Goal: Book appointment/travel/reservation

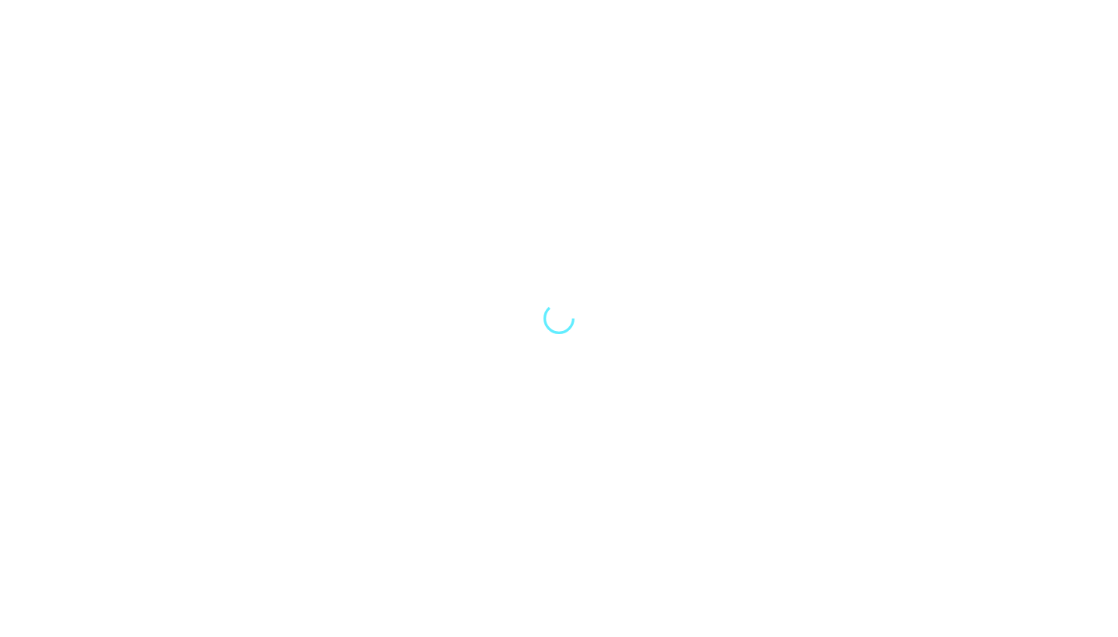
select select "Song"
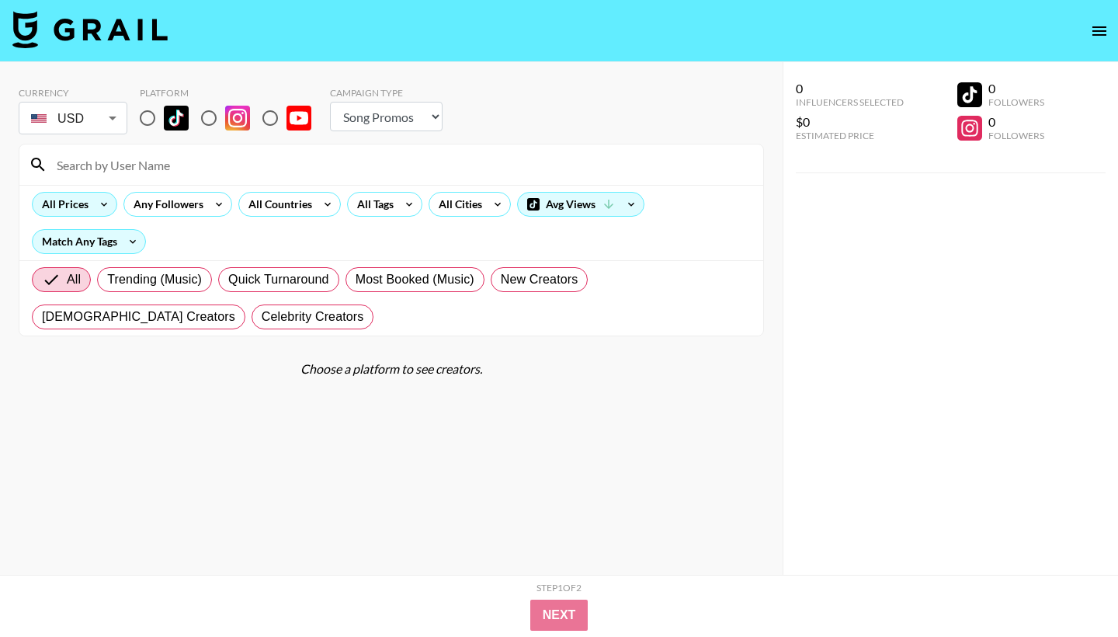
click at [88, 203] on div "All Prices" at bounding box center [62, 204] width 59 height 23
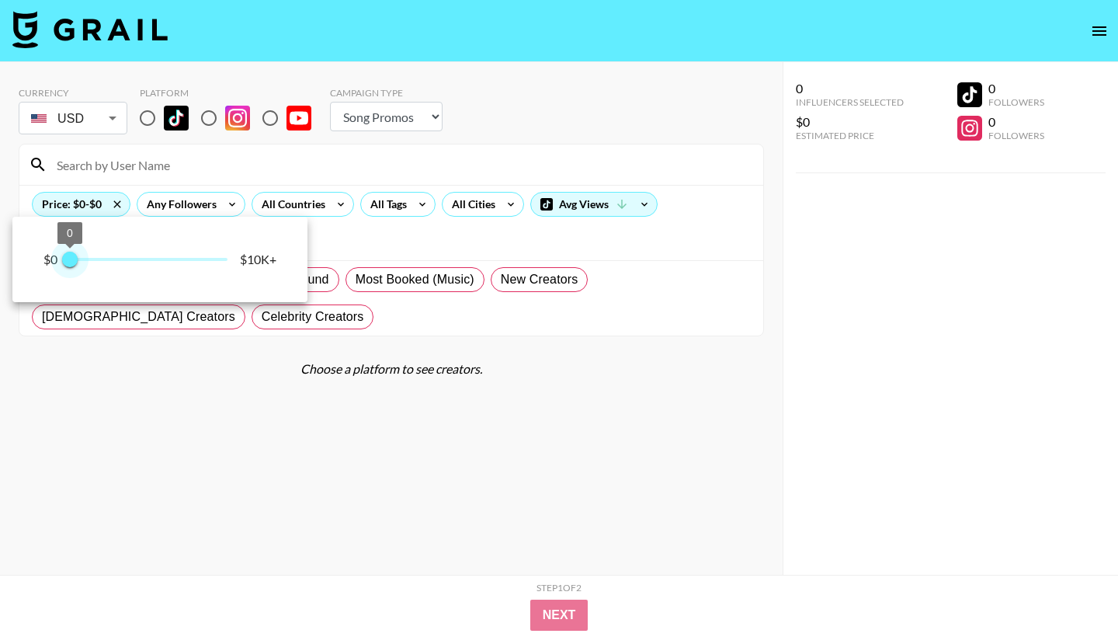
type input "250"
drag, startPoint x: 224, startPoint y: 258, endPoint x: 73, endPoint y: 264, distance: 150.7
click at [73, 264] on span "250" at bounding box center [74, 260] width 16 height 16
click at [356, 476] on div at bounding box center [559, 318] width 1118 height 637
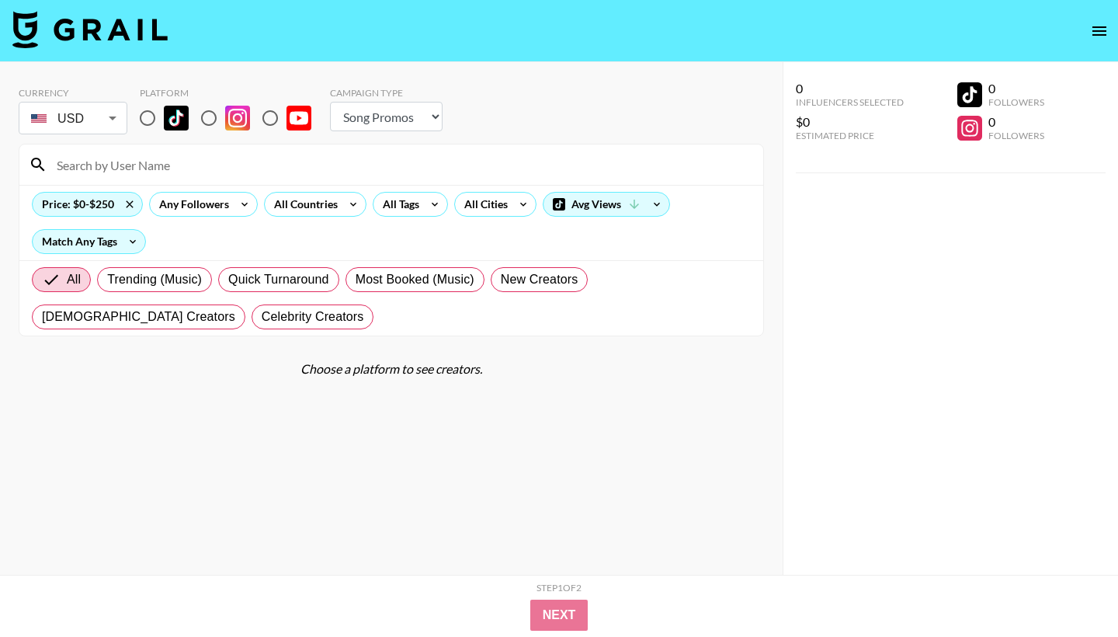
click at [210, 121] on input "radio" at bounding box center [209, 118] width 33 height 33
radio input "true"
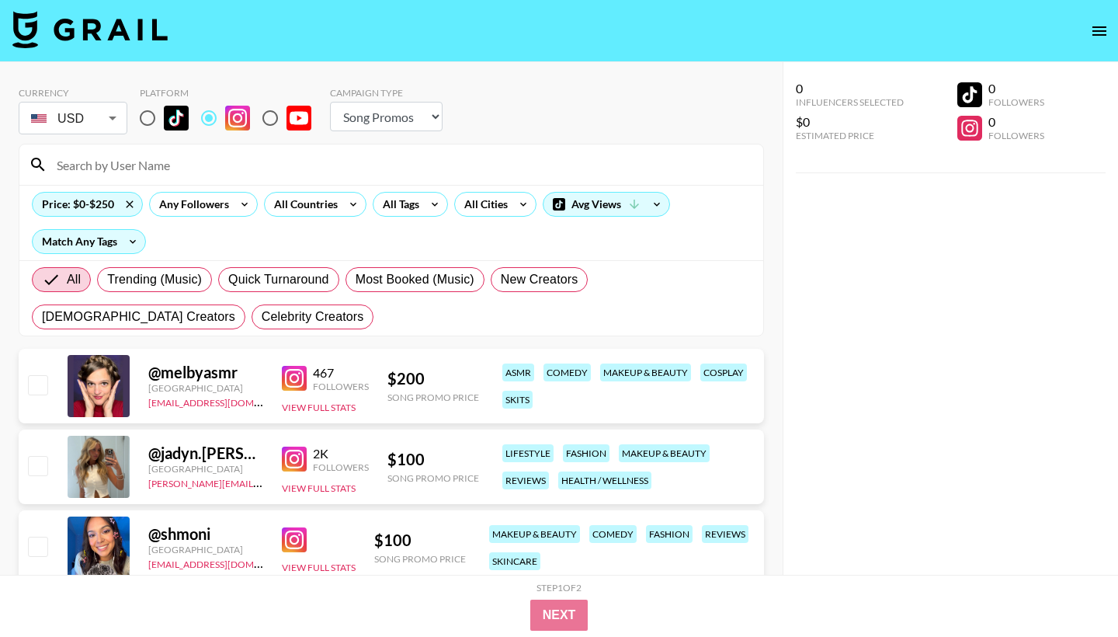
click at [147, 113] on input "radio" at bounding box center [147, 118] width 33 height 33
radio input "true"
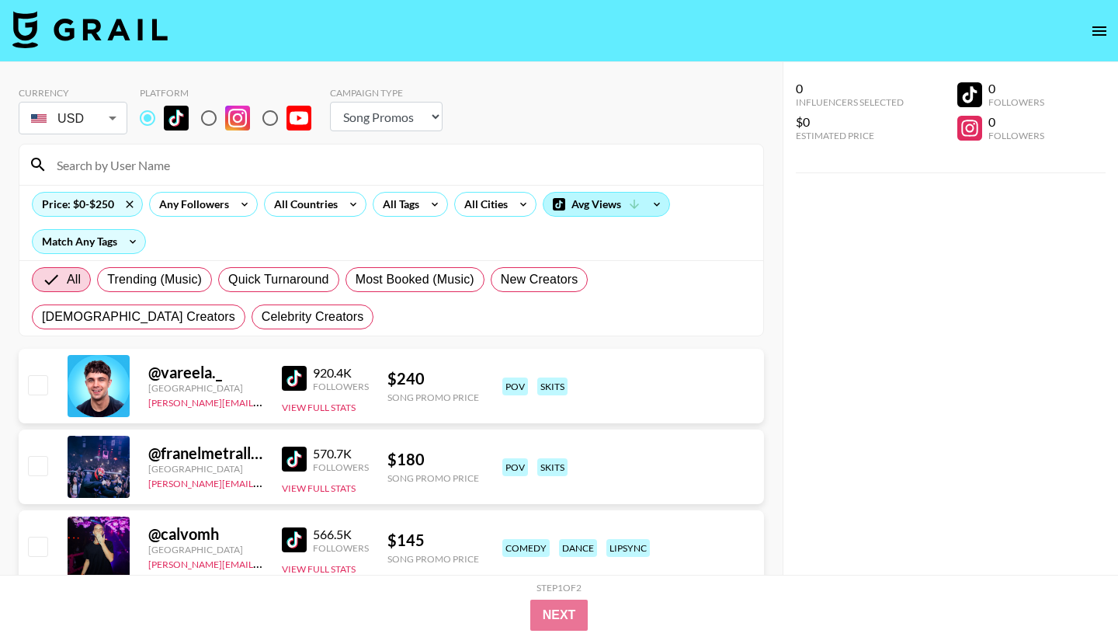
click at [635, 196] on div "Avg Views" at bounding box center [606, 204] width 126 height 23
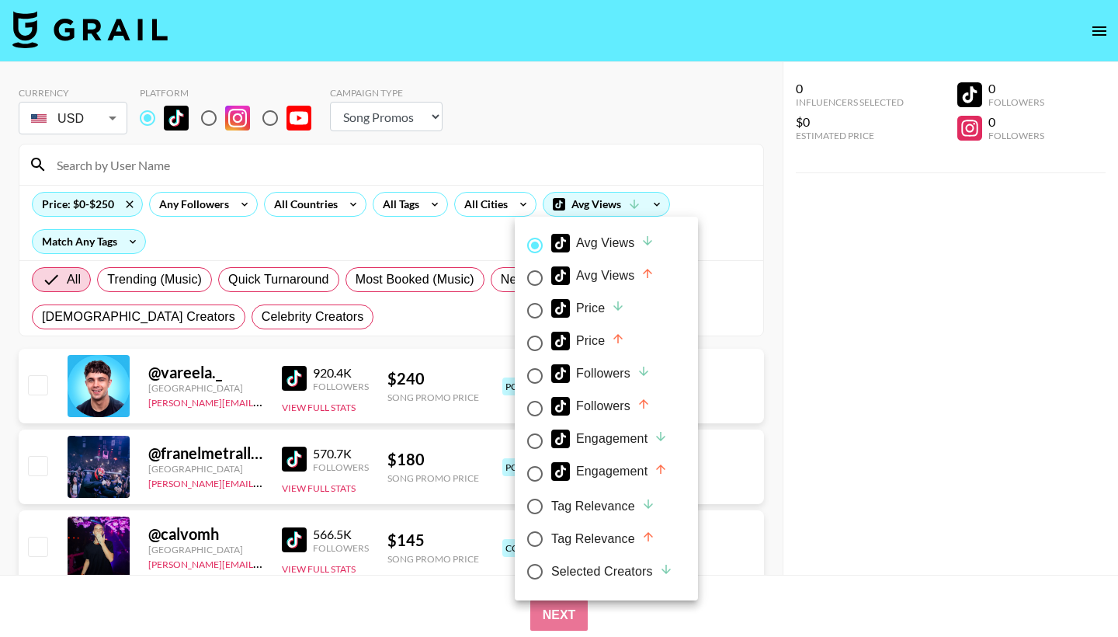
click at [608, 311] on div "Price" at bounding box center [588, 308] width 74 height 19
click at [551, 311] on input "Price" at bounding box center [535, 310] width 33 height 33
radio input "true"
radio input "false"
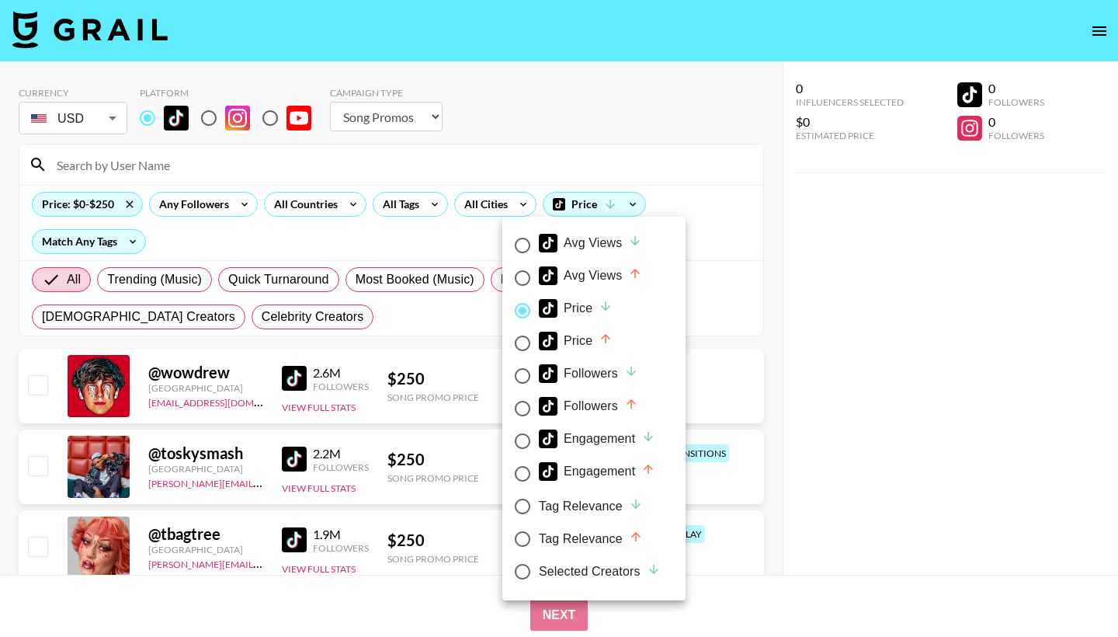
click at [594, 338] on div "Price" at bounding box center [576, 340] width 74 height 19
click at [539, 338] on input "Price" at bounding box center [522, 343] width 33 height 33
radio input "true"
radio input "false"
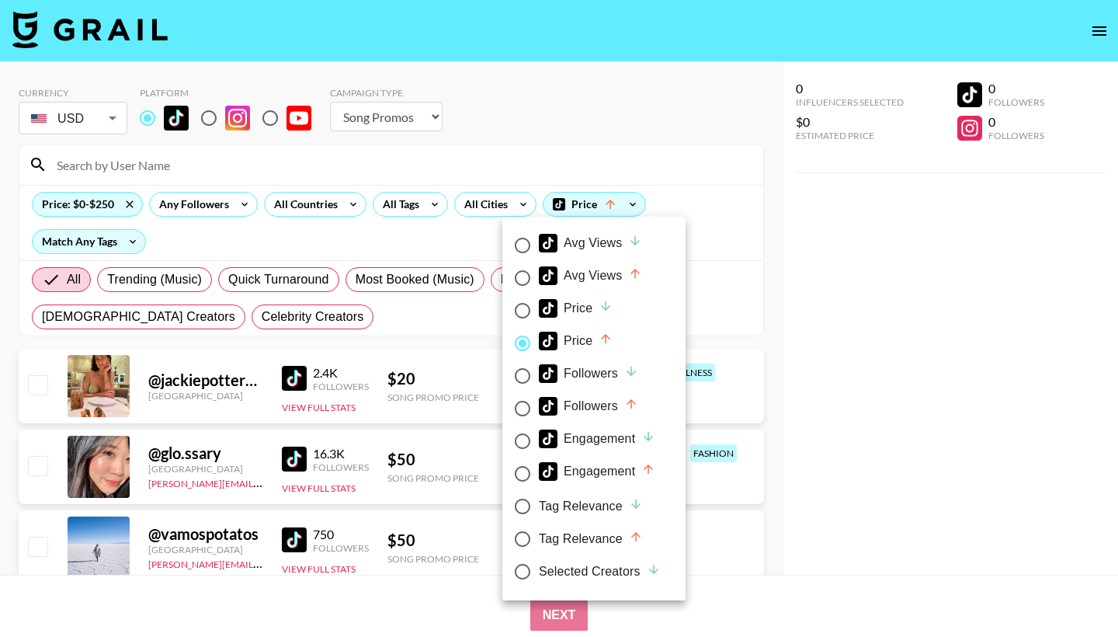
click at [724, 194] on div at bounding box center [559, 318] width 1118 height 637
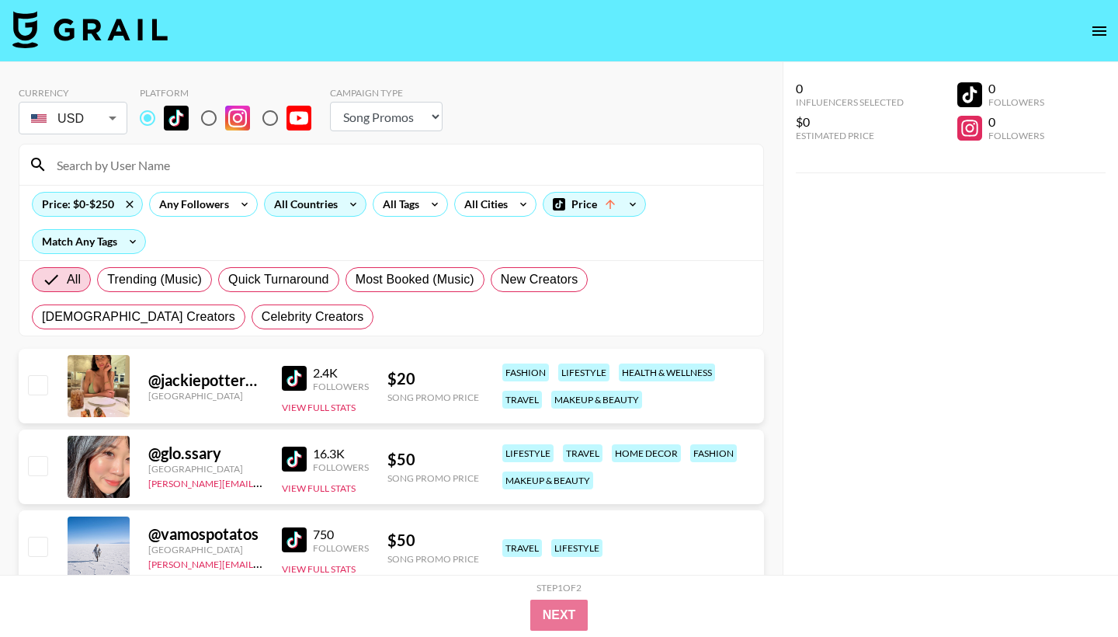
click at [307, 203] on div "All Countries" at bounding box center [303, 204] width 76 height 23
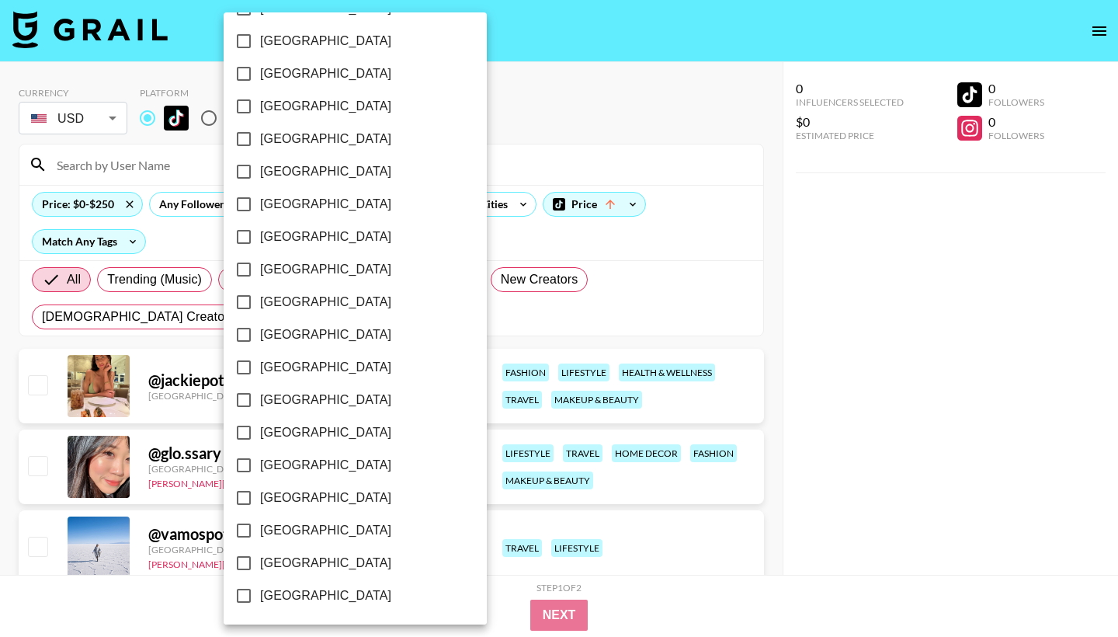
scroll to position [1174, 0]
click at [295, 559] on span "[GEOGRAPHIC_DATA]" at bounding box center [325, 562] width 131 height 19
click at [260, 559] on input "[GEOGRAPHIC_DATA]" at bounding box center [243, 562] width 33 height 33
checkbox input "true"
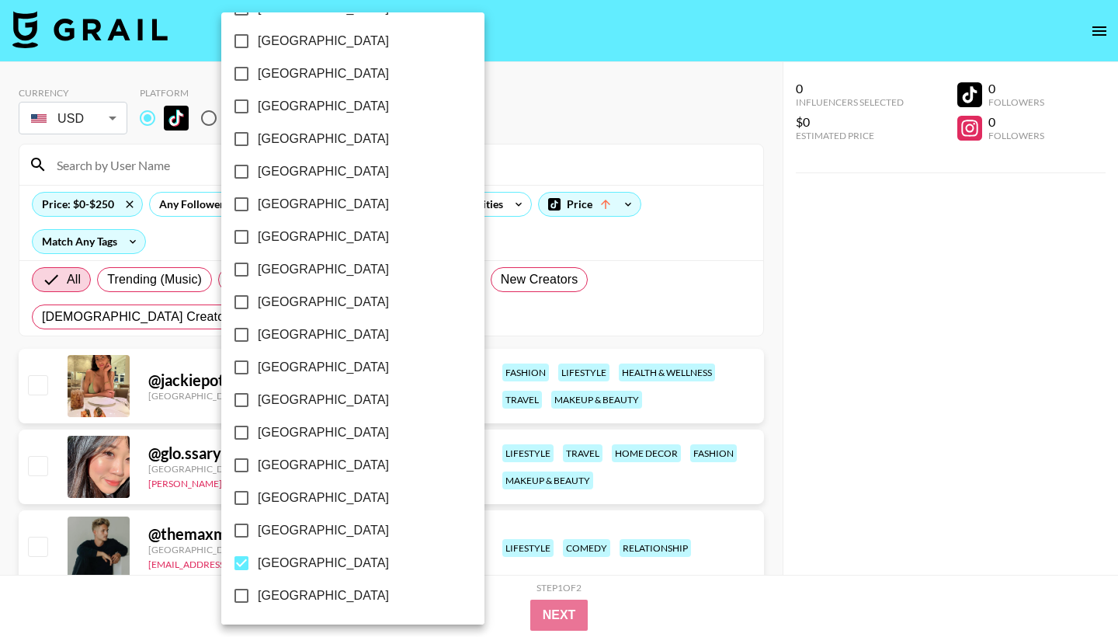
click at [803, 473] on div at bounding box center [559, 318] width 1118 height 637
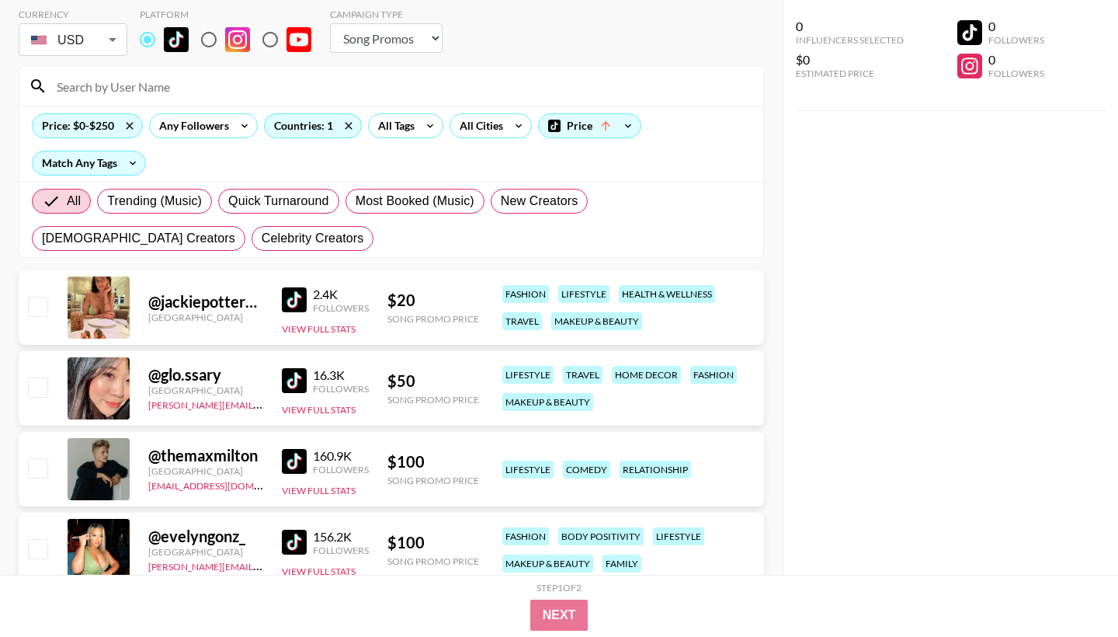
scroll to position [93, 0]
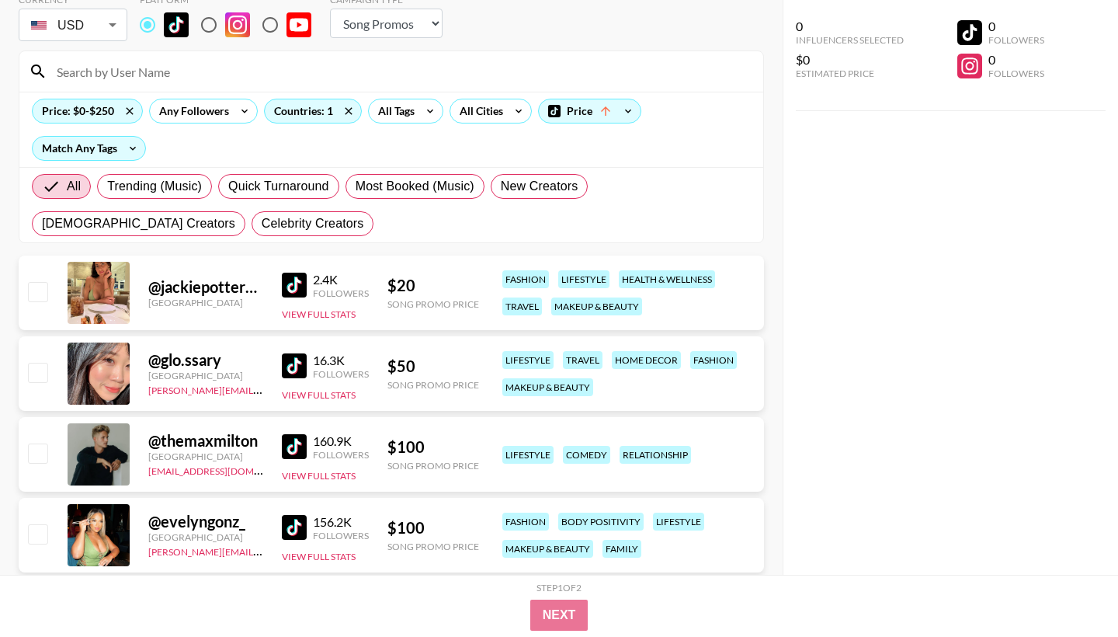
click at [428, 296] on div "$ 20 Song Promo Price" at bounding box center [433, 293] width 92 height 34
click at [373, 297] on div "@ jackiepotter8881 [GEOGRAPHIC_DATA] 2.4K Followers View Full Stats $ 20 Song P…" at bounding box center [391, 292] width 745 height 75
click at [338, 314] on button "View Full Stats" at bounding box center [319, 314] width 74 height 12
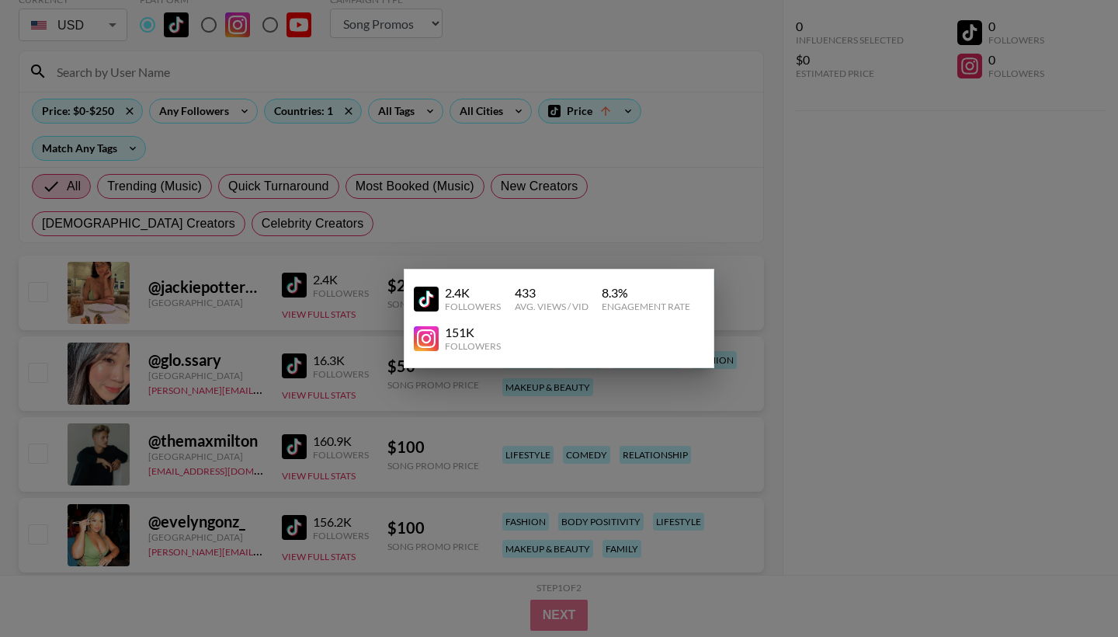
click at [364, 287] on div at bounding box center [559, 318] width 1118 height 637
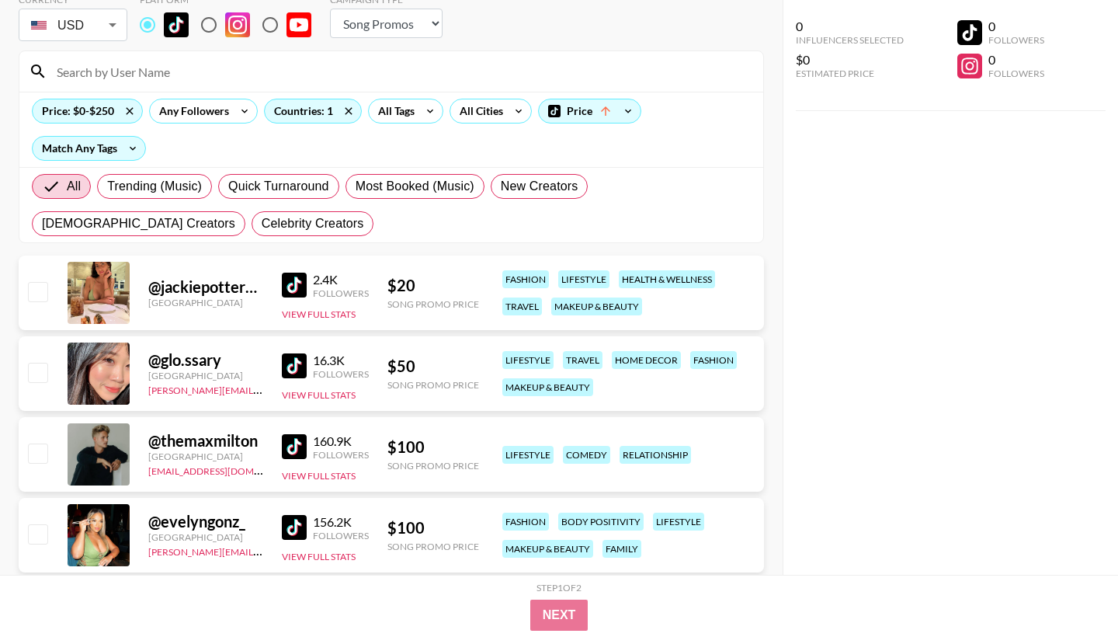
click at [29, 302] on div at bounding box center [37, 292] width 24 height 26
click at [39, 295] on input "checkbox" at bounding box center [37, 291] width 19 height 19
checkbox input "true"
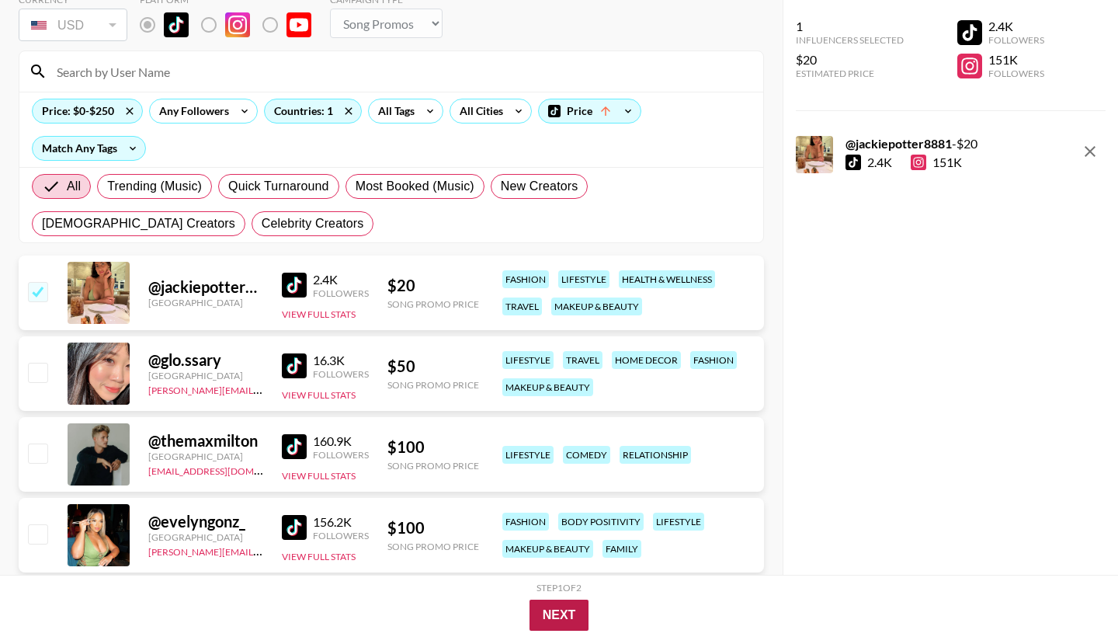
click at [572, 613] on button "Next" at bounding box center [559, 614] width 60 height 31
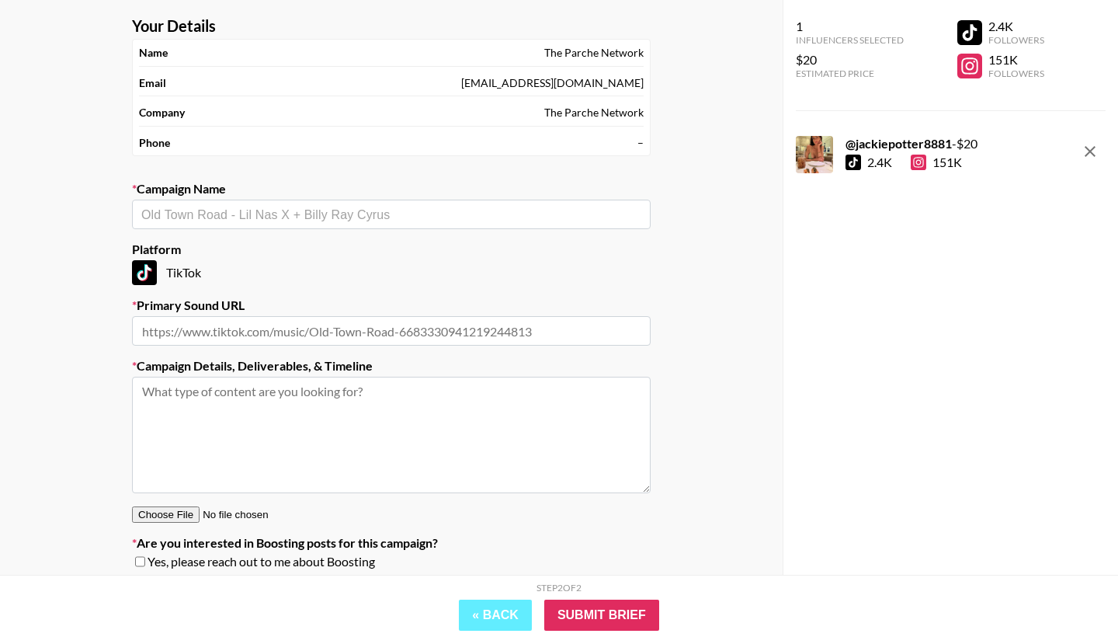
scroll to position [12, 0]
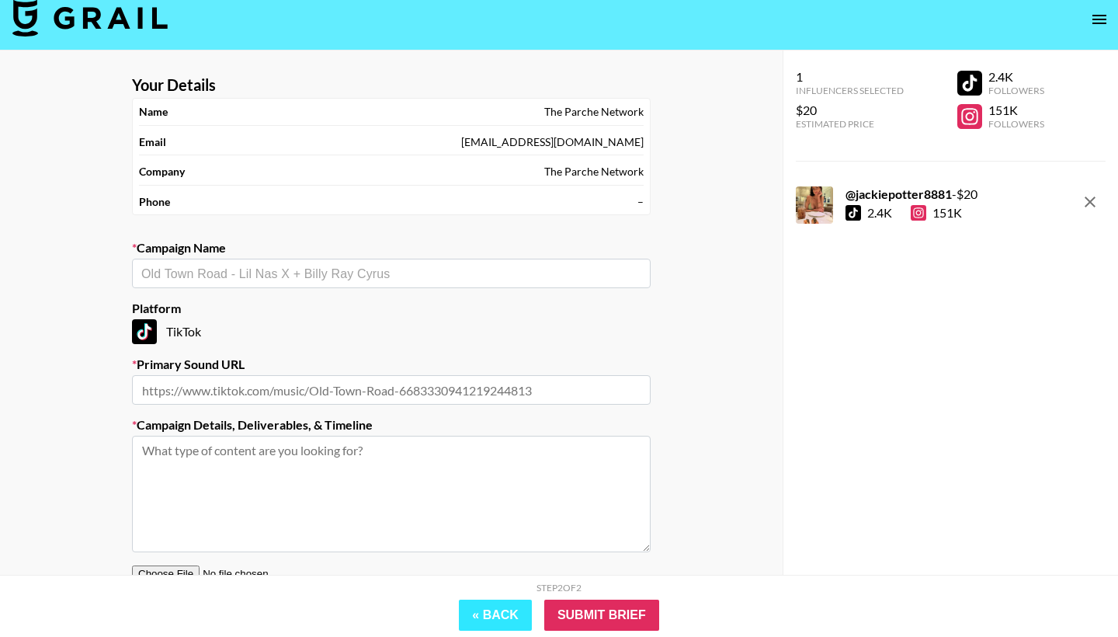
click at [502, 612] on button "« Back" at bounding box center [495, 614] width 73 height 31
select select "Song"
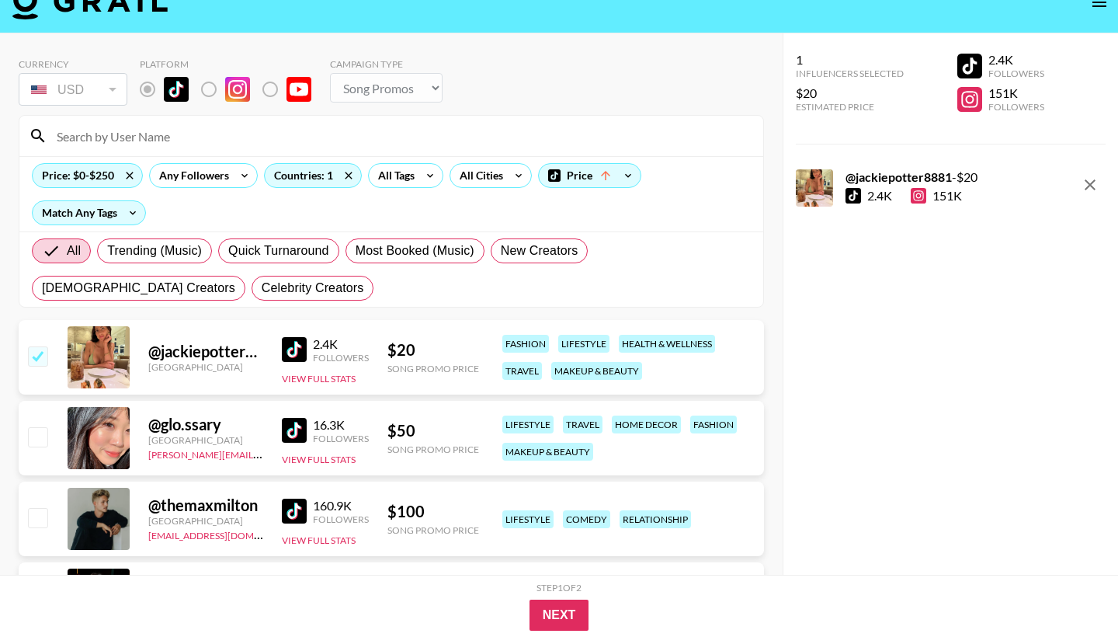
scroll to position [31, 0]
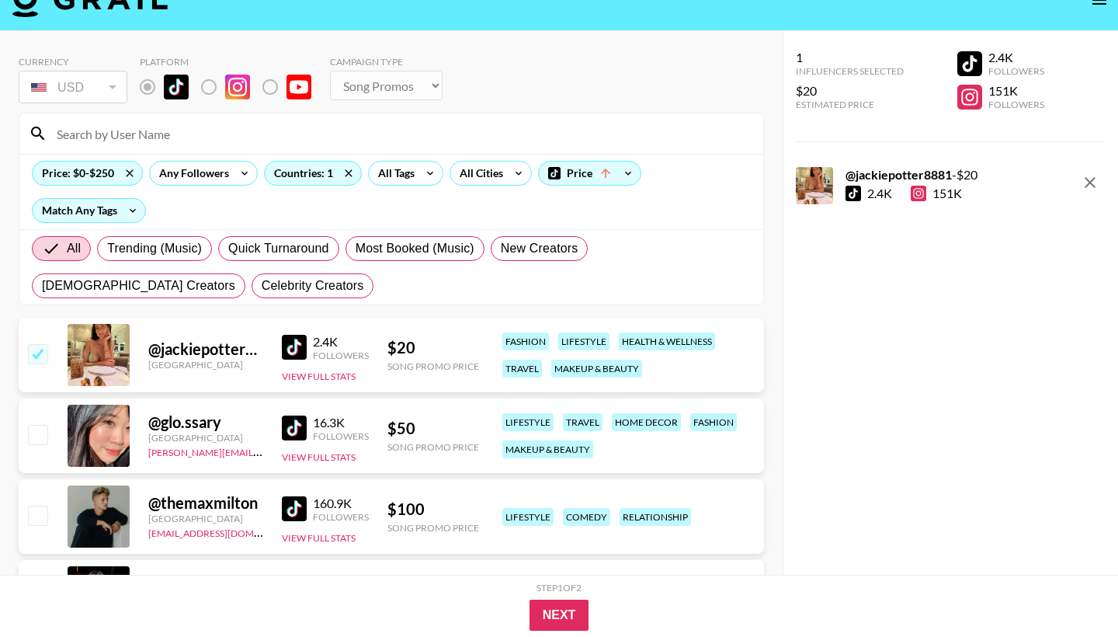
click at [44, 356] on input "checkbox" at bounding box center [37, 353] width 19 height 19
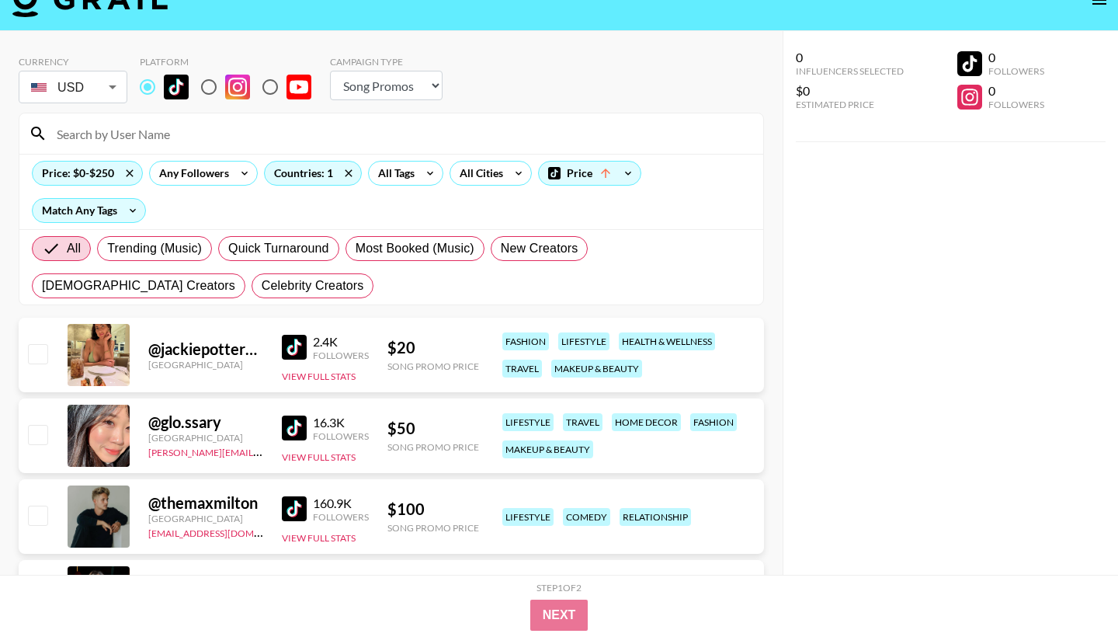
click at [199, 366] on div "[GEOGRAPHIC_DATA]" at bounding box center [205, 365] width 115 height 12
click at [200, 352] on div "@ jackiepotter8881" at bounding box center [205, 348] width 115 height 19
click at [106, 351] on div at bounding box center [99, 355] width 62 height 62
click at [79, 351] on div at bounding box center [99, 355] width 62 height 62
click at [79, 335] on div at bounding box center [99, 355] width 62 height 62
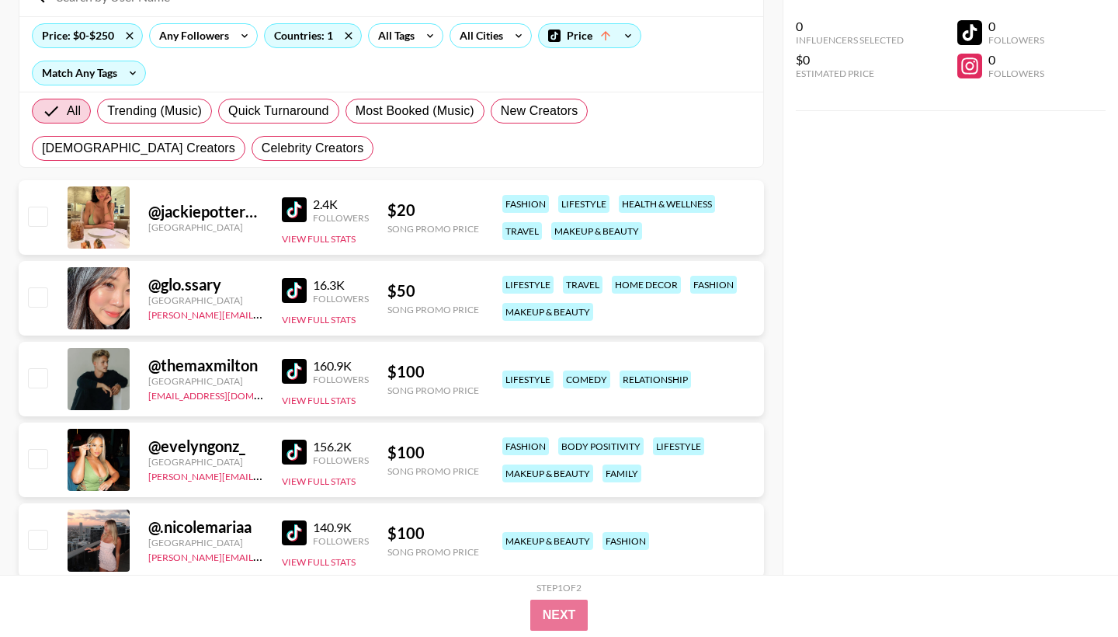
scroll to position [0, 0]
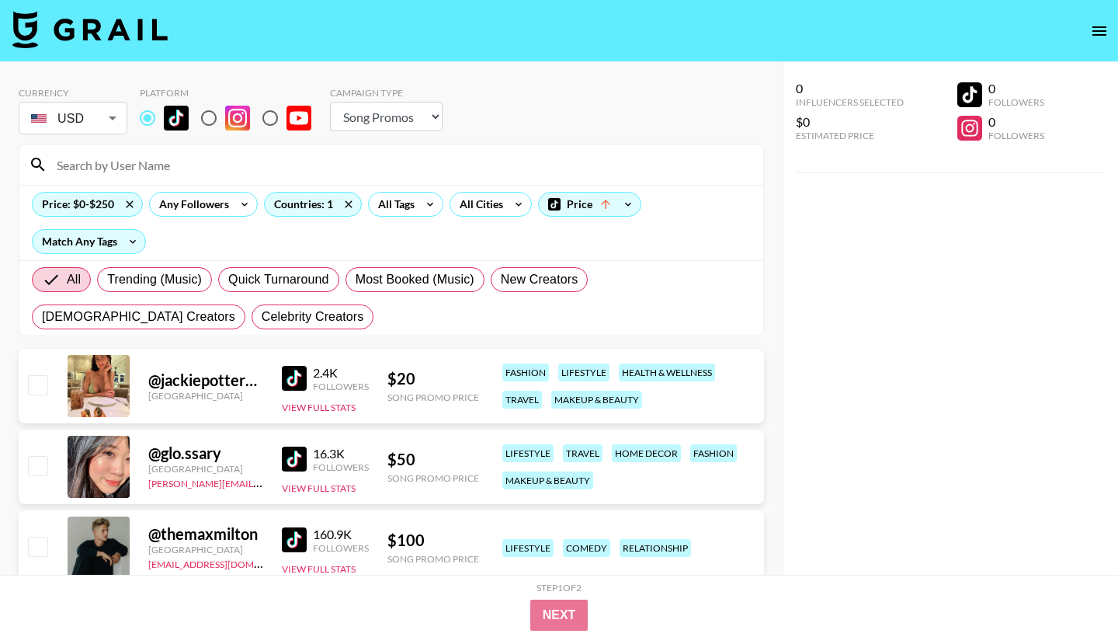
click at [267, 386] on div "@ jackiepotter8881 [GEOGRAPHIC_DATA] 2.4K Followers View Full Stats $ 20 Song P…" at bounding box center [391, 386] width 745 height 75
click at [295, 386] on img at bounding box center [294, 378] width 25 height 25
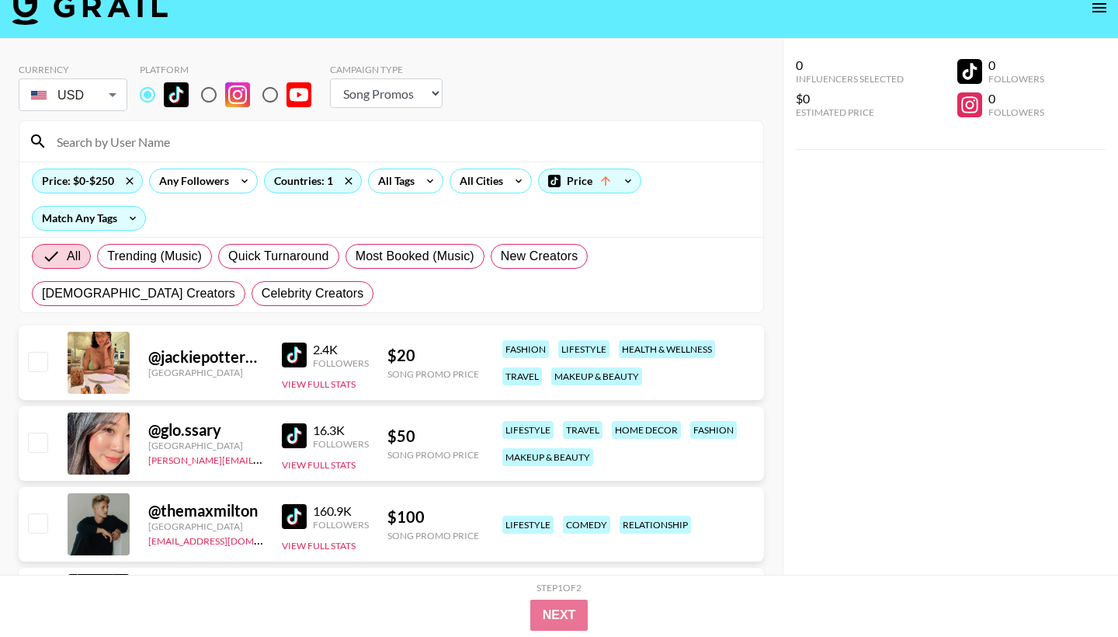
scroll to position [19, 0]
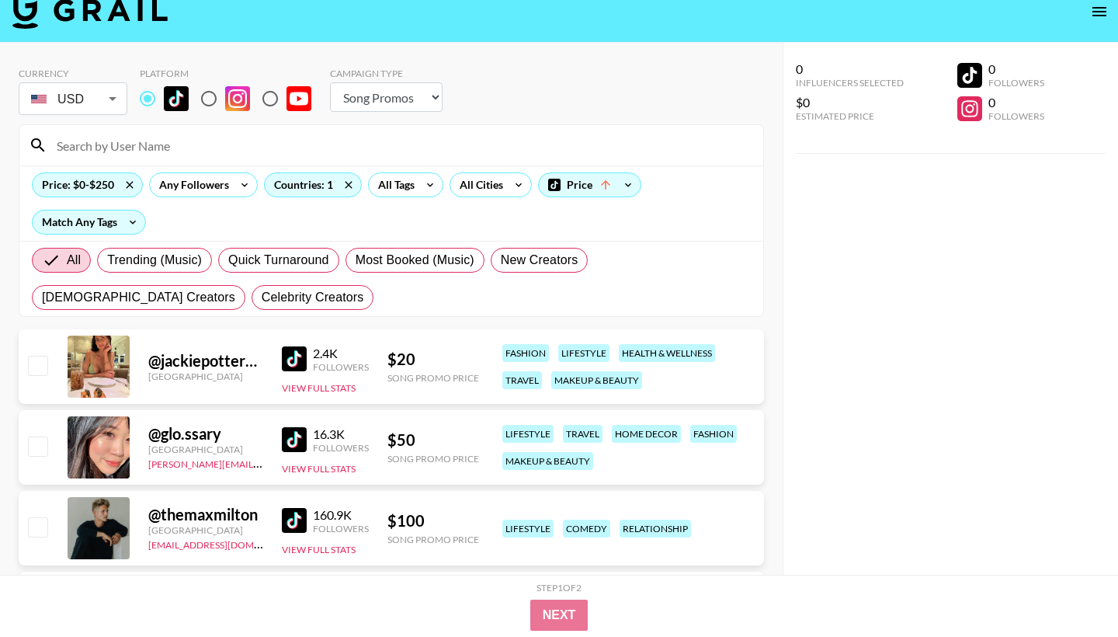
click at [222, 360] on div "@ jackiepotter8881" at bounding box center [205, 360] width 115 height 19
click at [159, 383] on div "@ jackiepotter8881 [GEOGRAPHIC_DATA] 2.4K Followers View Full Stats $ 20 Song P…" at bounding box center [391, 366] width 745 height 75
click at [91, 368] on div at bounding box center [99, 366] width 62 height 62
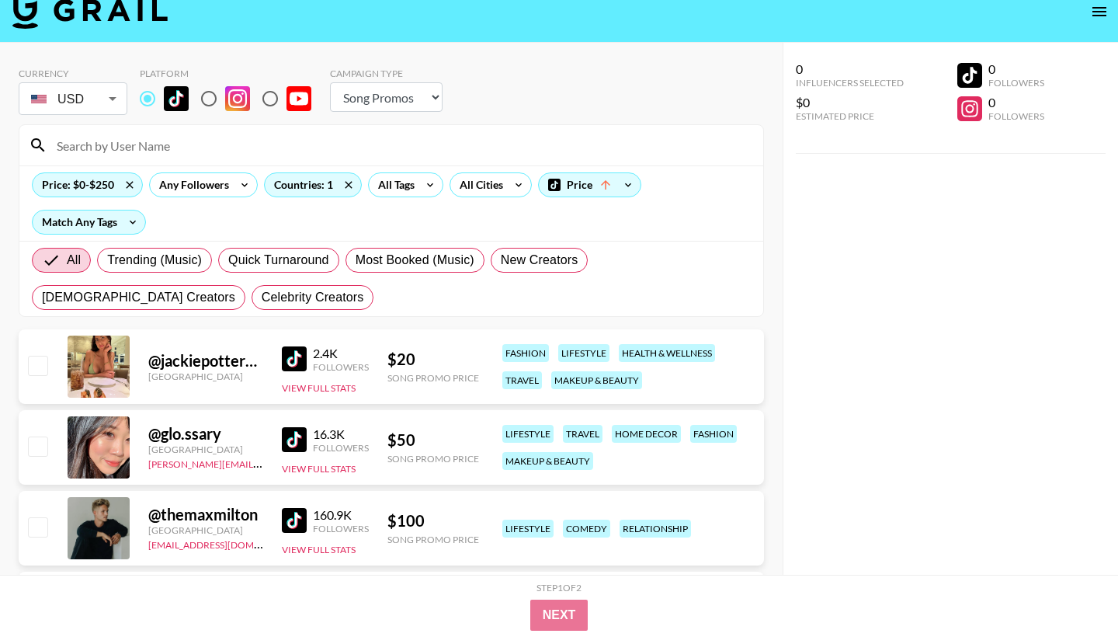
click at [69, 363] on div at bounding box center [99, 366] width 62 height 62
click at [308, 386] on button "View Full Stats" at bounding box center [319, 388] width 74 height 12
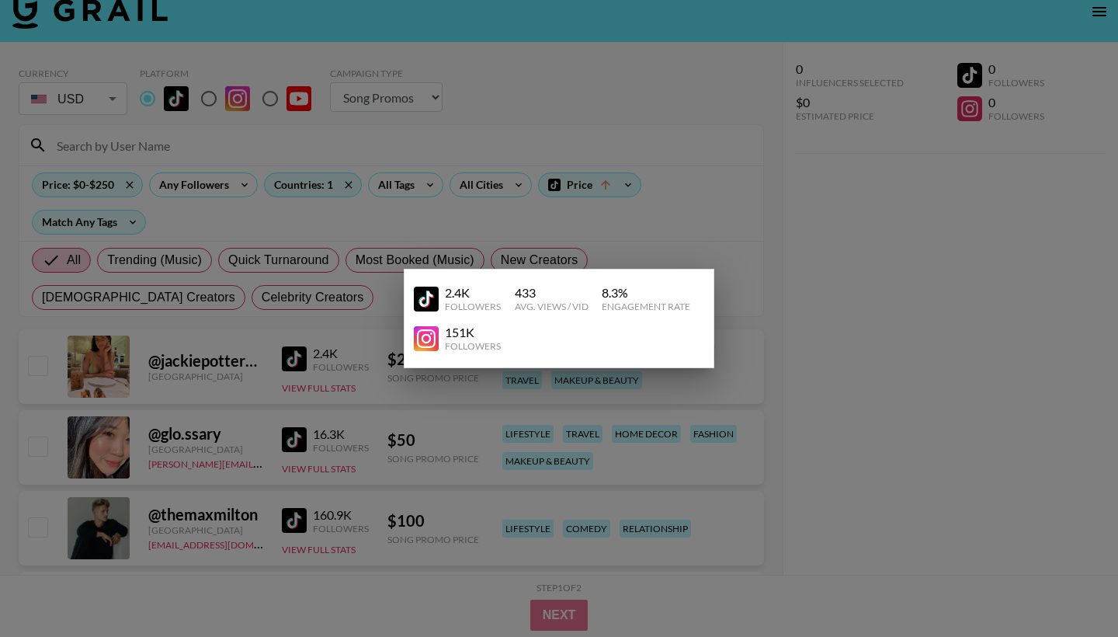
click at [838, 344] on div at bounding box center [559, 318] width 1118 height 637
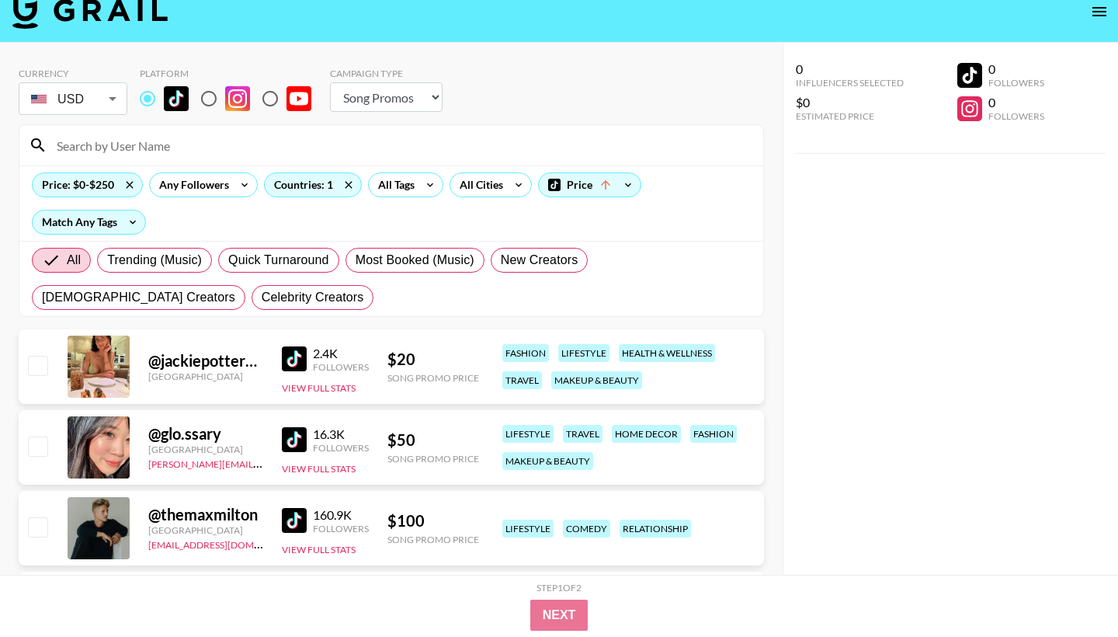
click at [203, 363] on div "@ jackiepotter8881" at bounding box center [205, 360] width 115 height 19
click at [54, 368] on div "@ jackiepotter8881 [GEOGRAPHIC_DATA] 2.4K Followers View Full Stats $ 20 Song P…" at bounding box center [391, 366] width 745 height 75
click at [37, 367] on input "checkbox" at bounding box center [37, 365] width 19 height 19
checkbox input "true"
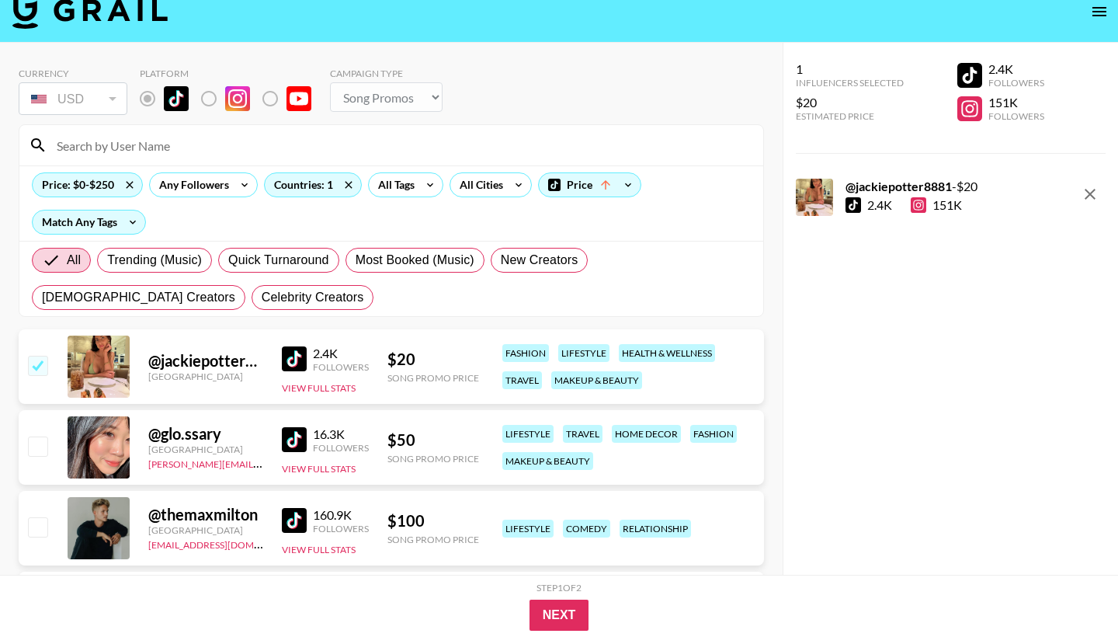
click at [950, 205] on div "151K" at bounding box center [936, 205] width 51 height 16
click at [905, 205] on div "2.4K 151K" at bounding box center [911, 205] width 132 height 16
click at [846, 205] on div at bounding box center [853, 205] width 16 height 16
click at [865, 189] on strong "@ jackiepotter8881" at bounding box center [898, 186] width 106 height 15
click at [969, 189] on div "@ jackiepotter8881 - $ 20" at bounding box center [911, 187] width 132 height 16
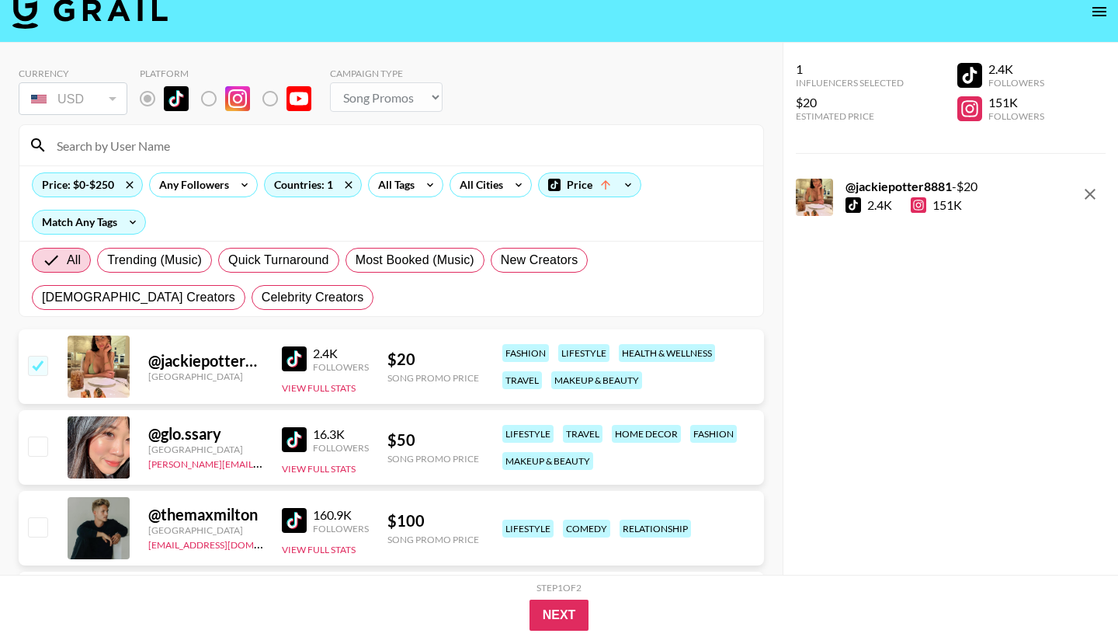
click at [1014, 189] on div "@ jackiepotter8881 - $ 20 2.4K 151K" at bounding box center [951, 197] width 310 height 37
click at [569, 618] on button "Next" at bounding box center [559, 614] width 60 height 31
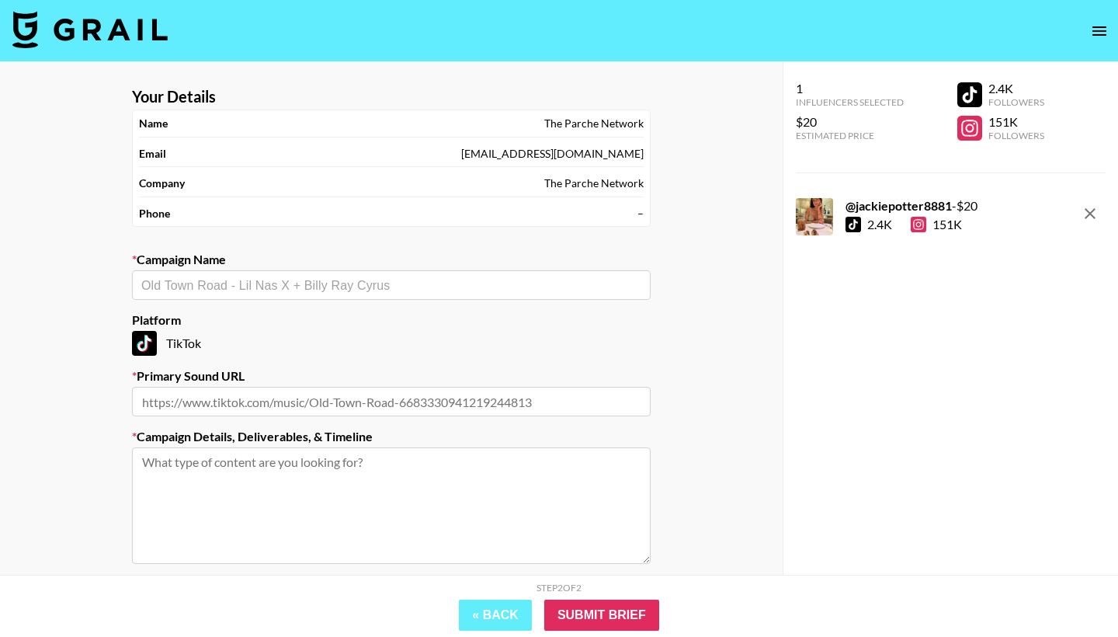
scroll to position [0, 0]
click at [594, 212] on div "Phone –" at bounding box center [391, 213] width 505 height 26
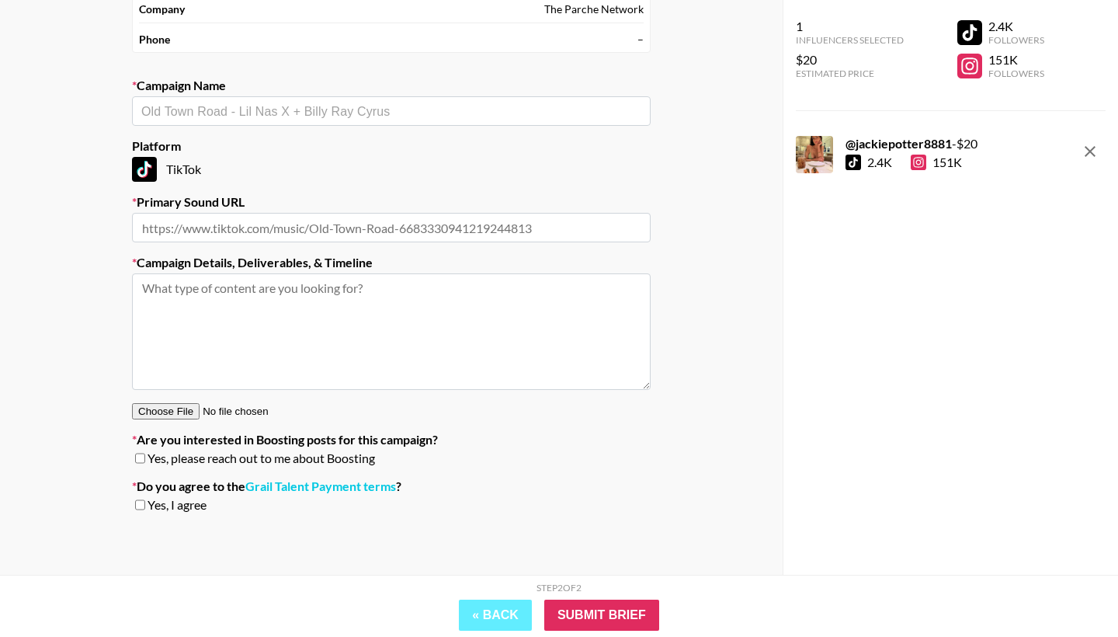
scroll to position [173, 0]
click at [509, 609] on button "« Back" at bounding box center [495, 614] width 73 height 31
select select "Song"
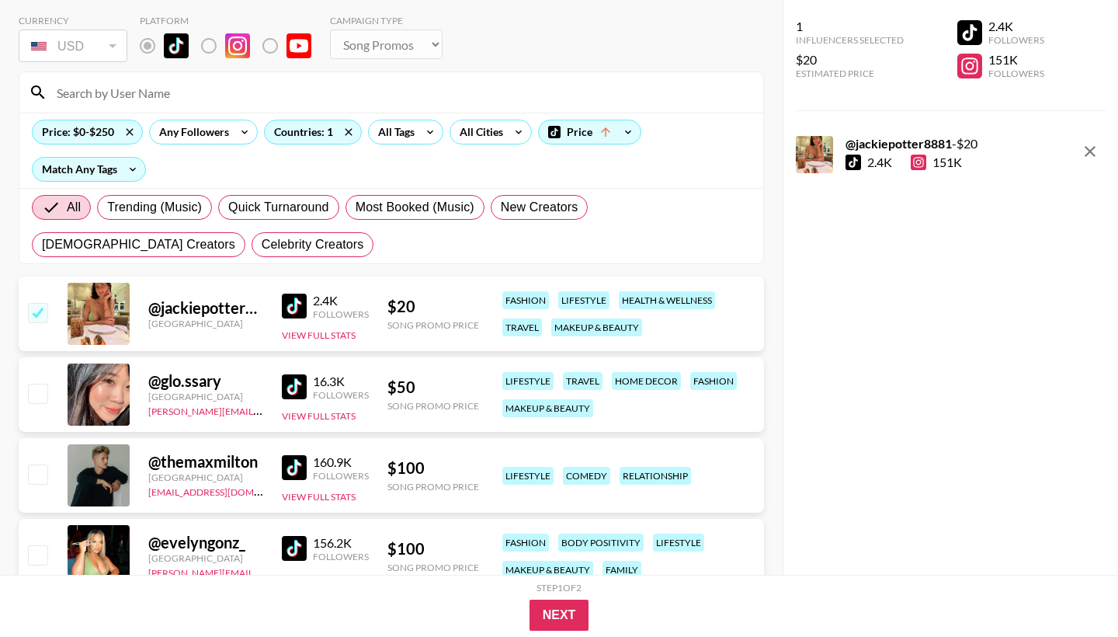
scroll to position [64, 0]
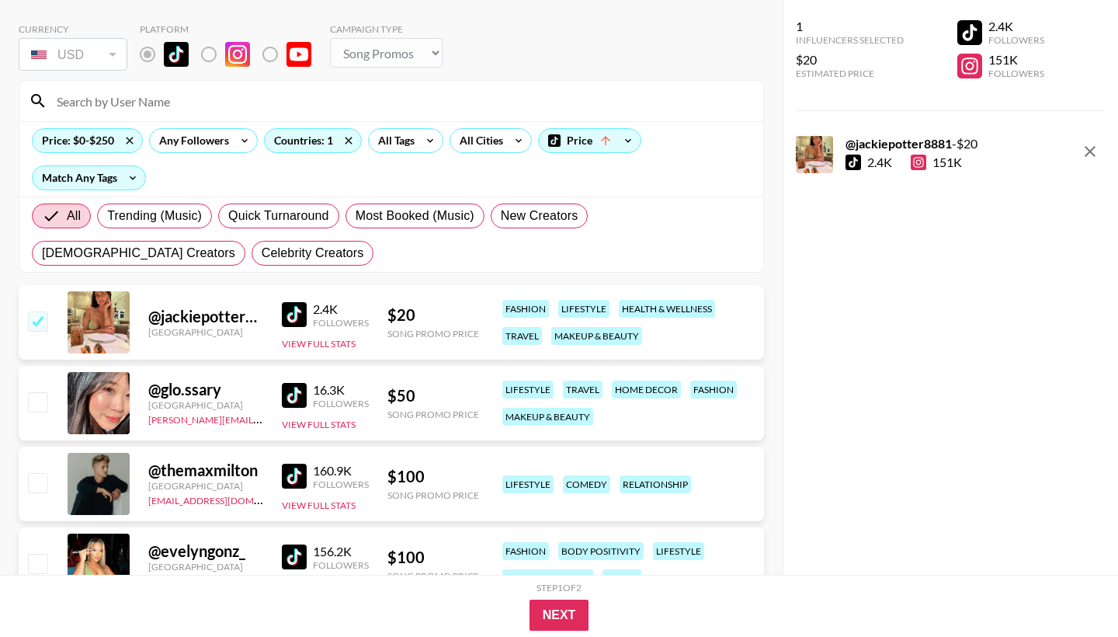
click at [37, 321] on input "checkbox" at bounding box center [37, 320] width 19 height 19
checkbox input "false"
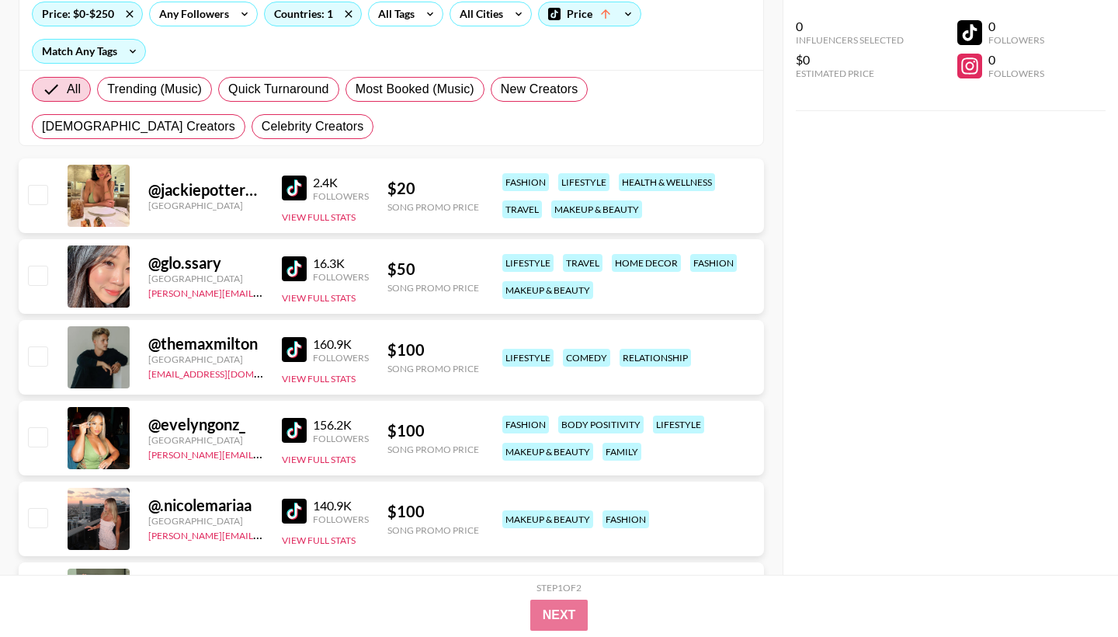
scroll to position [192, 0]
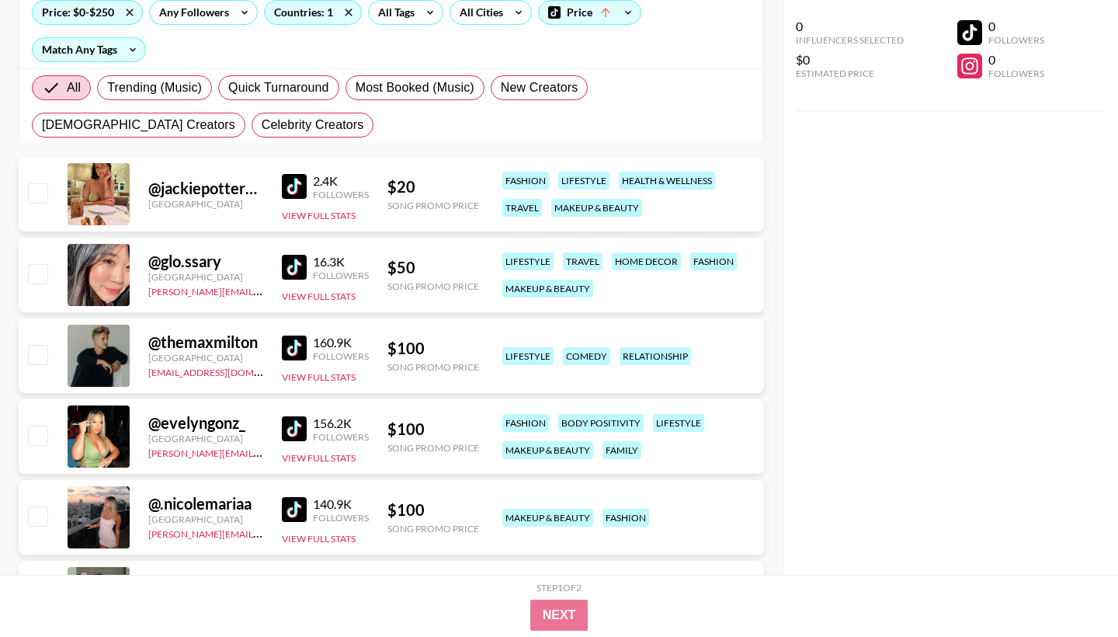
click at [296, 437] on img at bounding box center [294, 428] width 25 height 25
drag, startPoint x: 150, startPoint y: 421, endPoint x: 244, endPoint y: 421, distance: 93.9
click at [244, 421] on div "@ evelyngonz_" at bounding box center [205, 422] width 115 height 19
copy div "@ evelyngonz_"
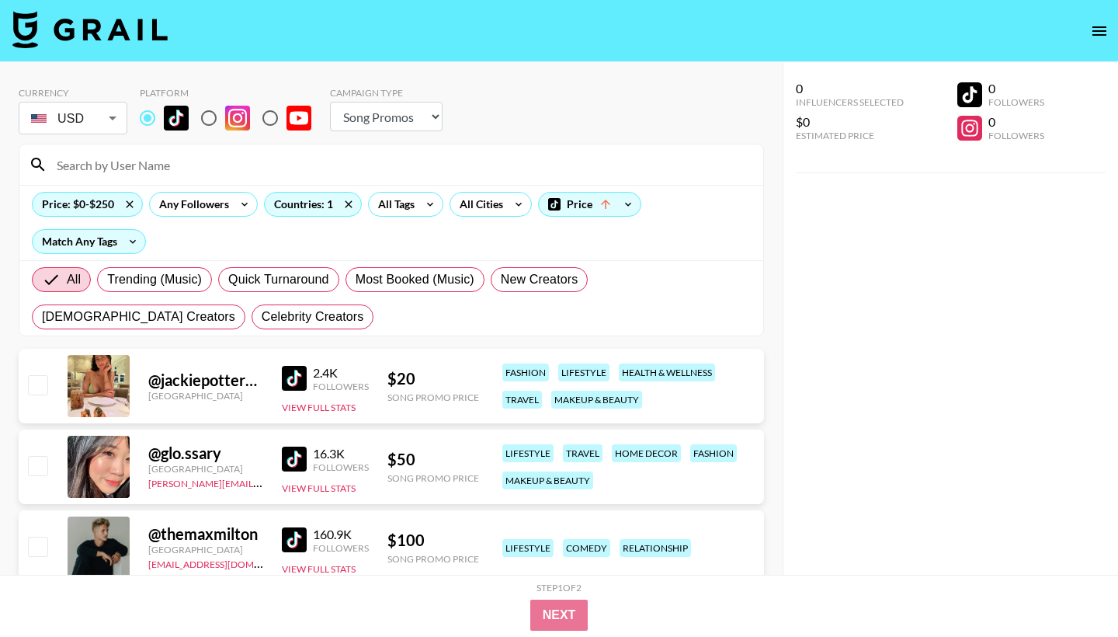
scroll to position [0, 0]
drag, startPoint x: 407, startPoint y: 121, endPoint x: 465, endPoint y: 241, distance: 133.0
click at [491, 120] on div "Currency USD USD ​ Platform Campaign Type Choose Type... Song Promos Brand Prom…" at bounding box center [391, 112] width 745 height 50
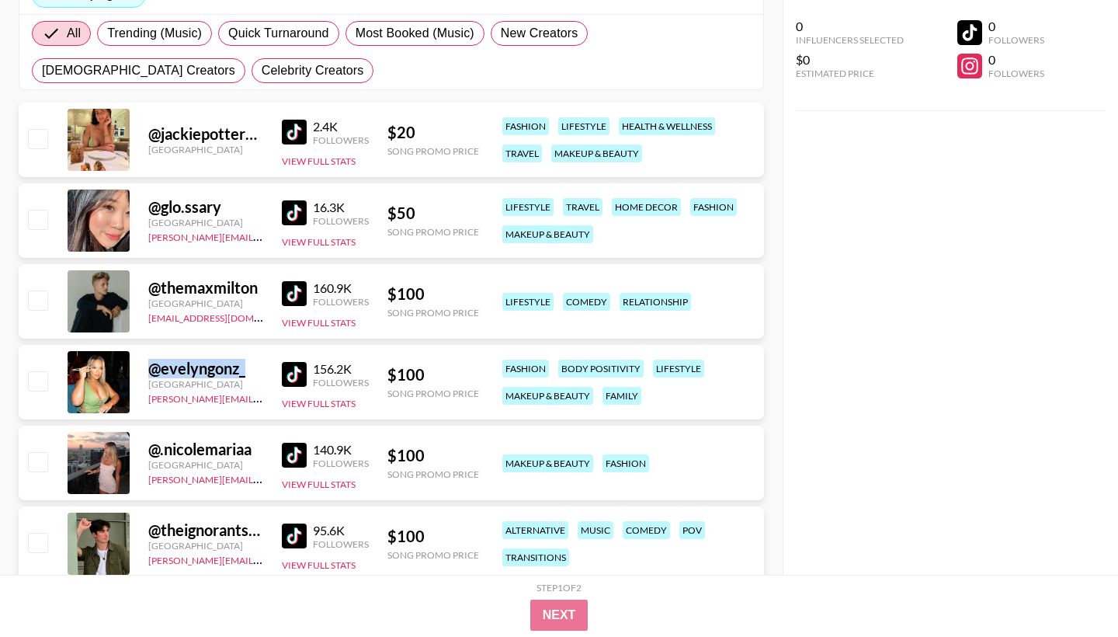
scroll to position [125, 0]
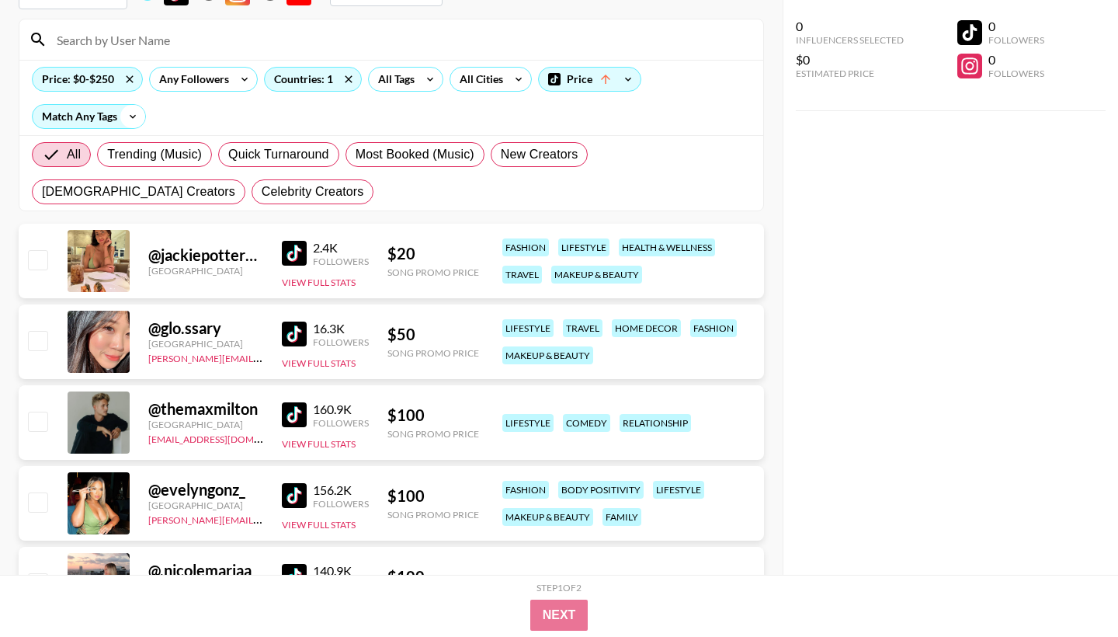
click at [136, 113] on icon at bounding box center [132, 116] width 25 height 23
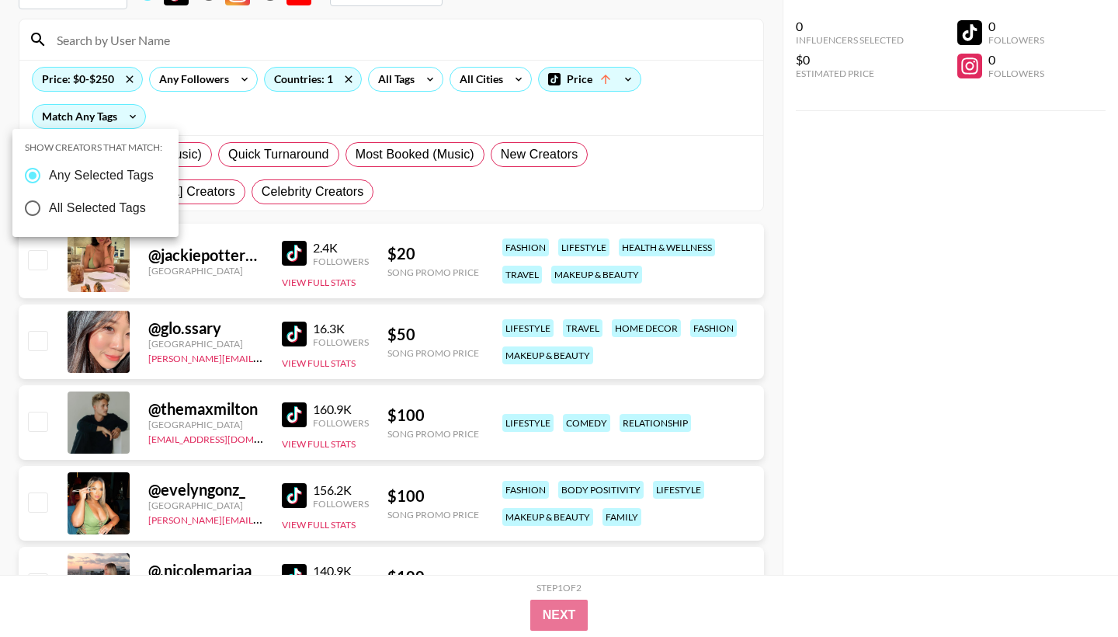
click at [191, 117] on div at bounding box center [559, 318] width 1118 height 637
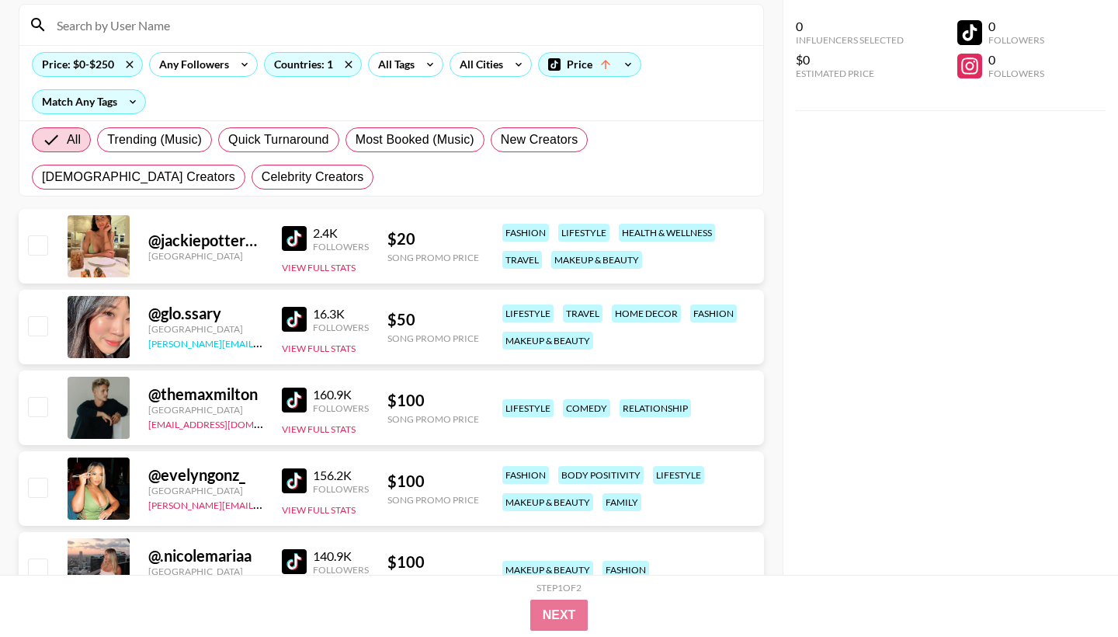
scroll to position [206, 0]
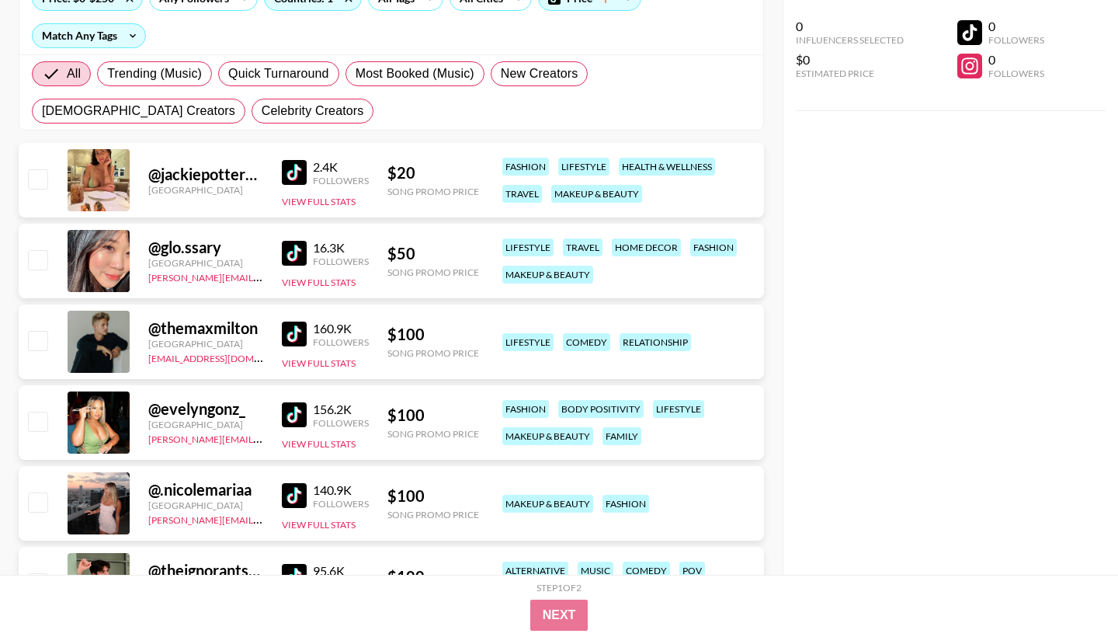
click at [188, 414] on div "@ evelyngonz_" at bounding box center [205, 408] width 115 height 19
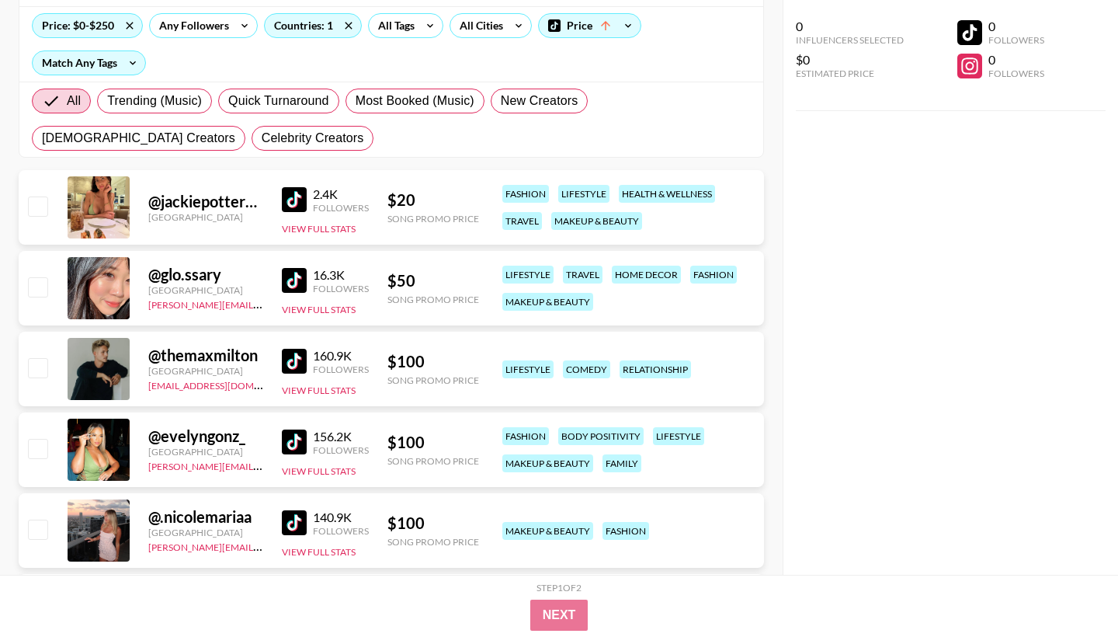
scroll to position [175, 0]
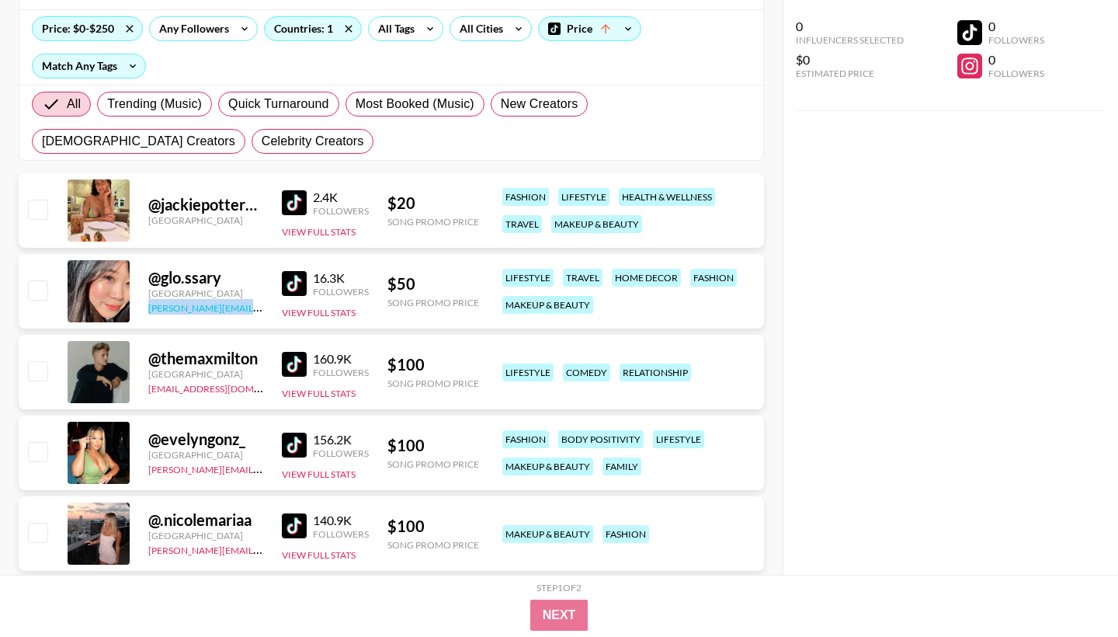
drag, startPoint x: 140, startPoint y: 309, endPoint x: 198, endPoint y: 313, distance: 58.3
click at [200, 314] on div "@ glo.ssary [GEOGRAPHIC_DATA] [PERSON_NAME][EMAIL_ADDRESS][PERSON_NAME][DOMAIN_…" at bounding box center [391, 291] width 745 height 75
click at [196, 324] on div "@ glo.ssary [GEOGRAPHIC_DATA] [PERSON_NAME][EMAIL_ADDRESS][PERSON_NAME][DOMAIN_…" at bounding box center [391, 291] width 745 height 75
click at [189, 311] on link "[PERSON_NAME][EMAIL_ADDRESS][PERSON_NAME][DOMAIN_NAME]" at bounding box center [300, 306] width 304 height 15
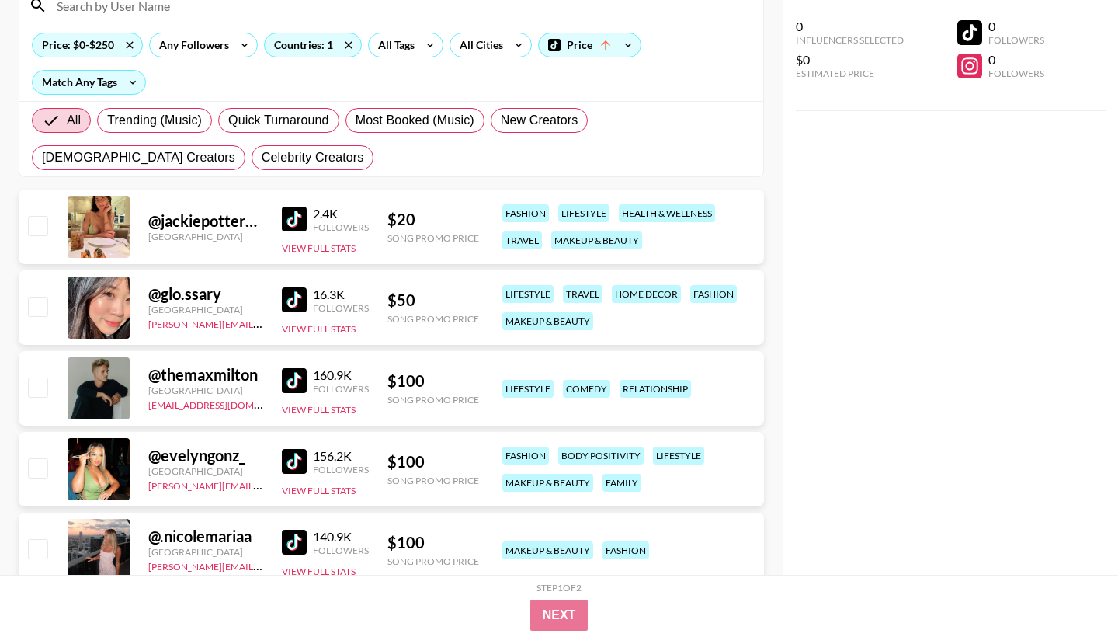
scroll to position [158, 0]
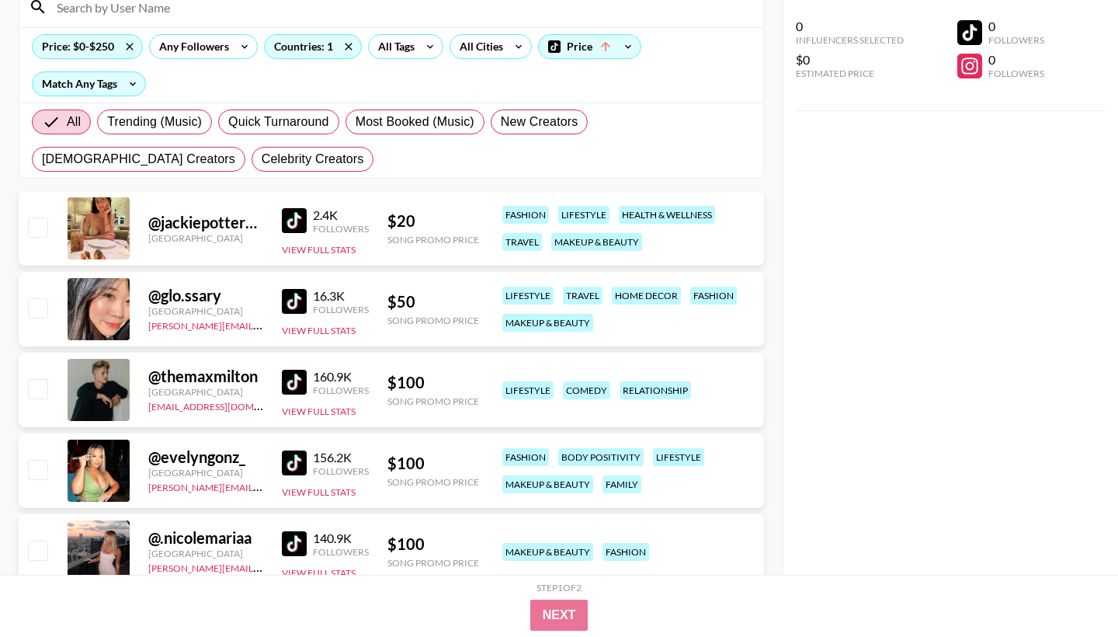
click at [220, 222] on div "@ jackiepotter8881" at bounding box center [205, 222] width 115 height 19
drag, startPoint x: 153, startPoint y: 220, endPoint x: 244, endPoint y: 221, distance: 90.8
click at [244, 221] on div "@ jackiepotter8881" at bounding box center [205, 222] width 115 height 19
click at [182, 234] on div "[GEOGRAPHIC_DATA]" at bounding box center [205, 238] width 115 height 12
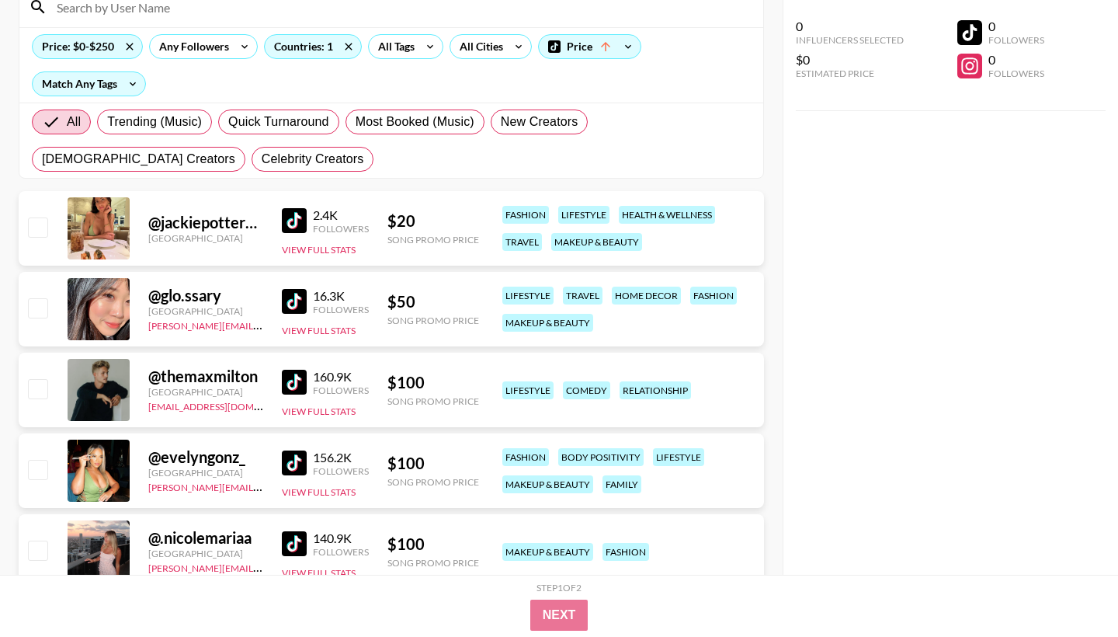
click at [109, 228] on div at bounding box center [99, 228] width 62 height 62
click at [35, 240] on div at bounding box center [37, 228] width 24 height 26
click at [36, 234] on input "checkbox" at bounding box center [37, 226] width 19 height 19
checkbox input "true"
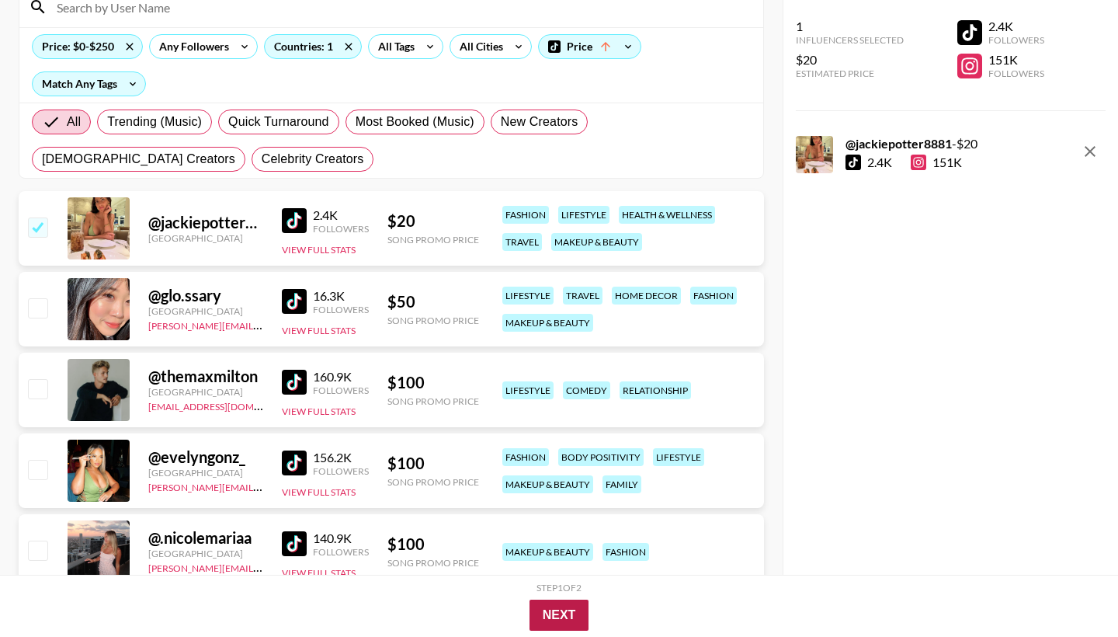
click at [549, 614] on button "Next" at bounding box center [559, 614] width 60 height 31
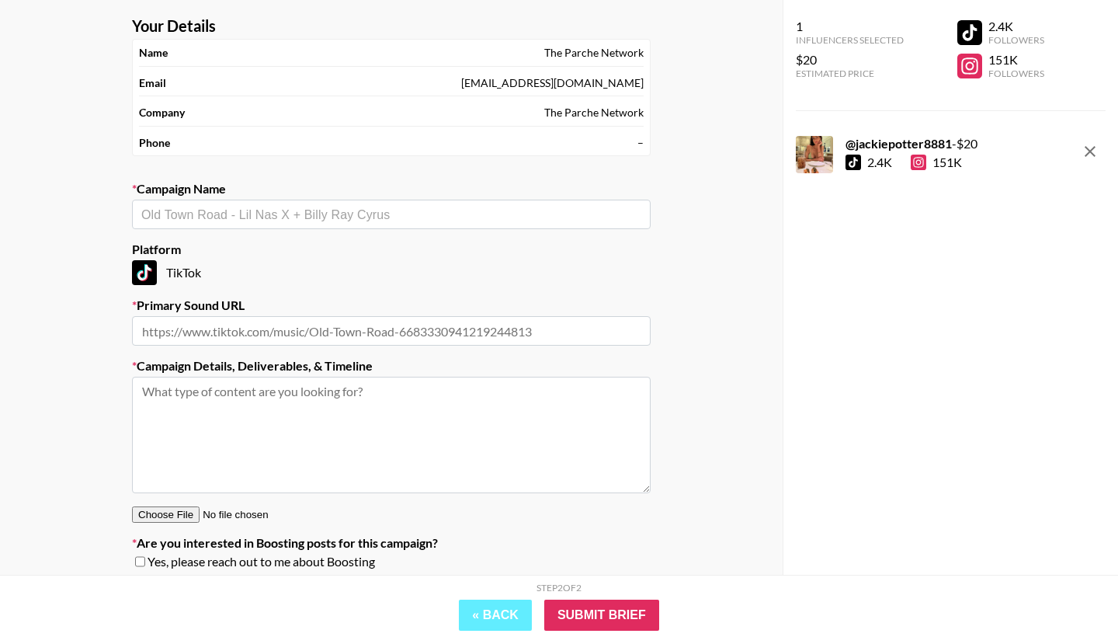
scroll to position [132, 0]
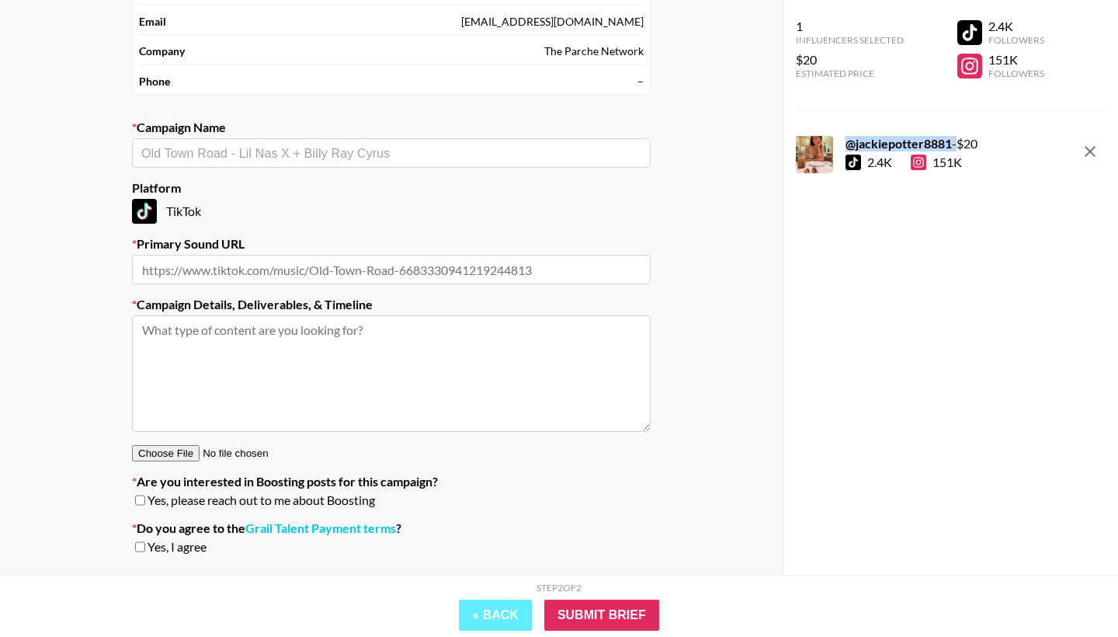
drag, startPoint x: 846, startPoint y: 138, endPoint x: 953, endPoint y: 138, distance: 107.1
click at [954, 138] on div "@ jackiepotter8881 - $ 20" at bounding box center [911, 144] width 132 height 16
copy div "@ jackiepotter8881"
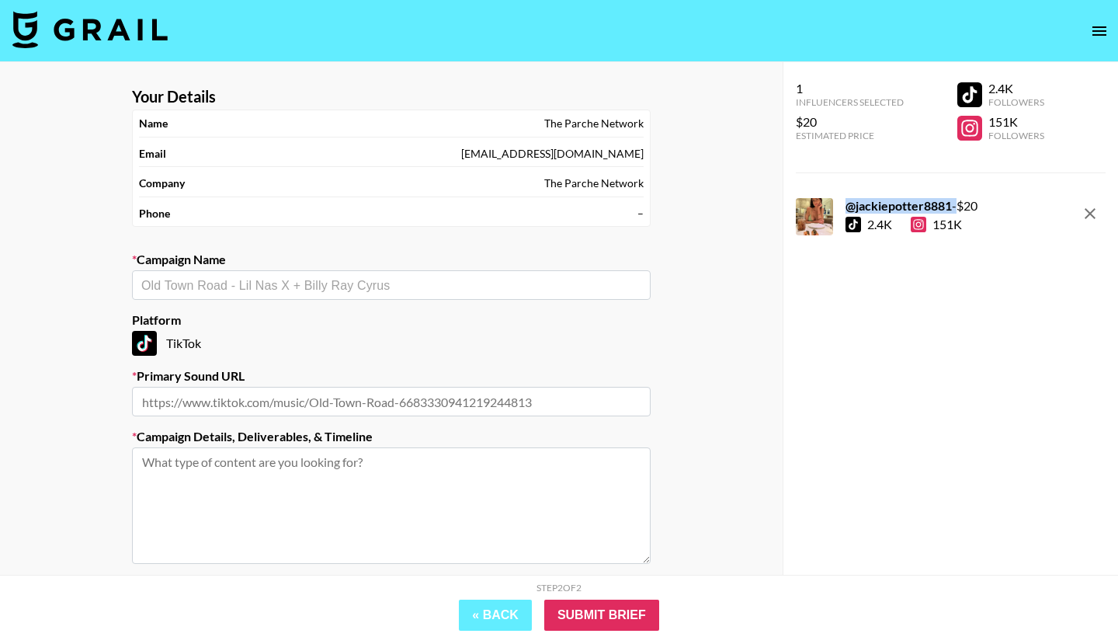
scroll to position [0, 0]
click at [483, 608] on button "« Back" at bounding box center [495, 614] width 73 height 31
select select "Song"
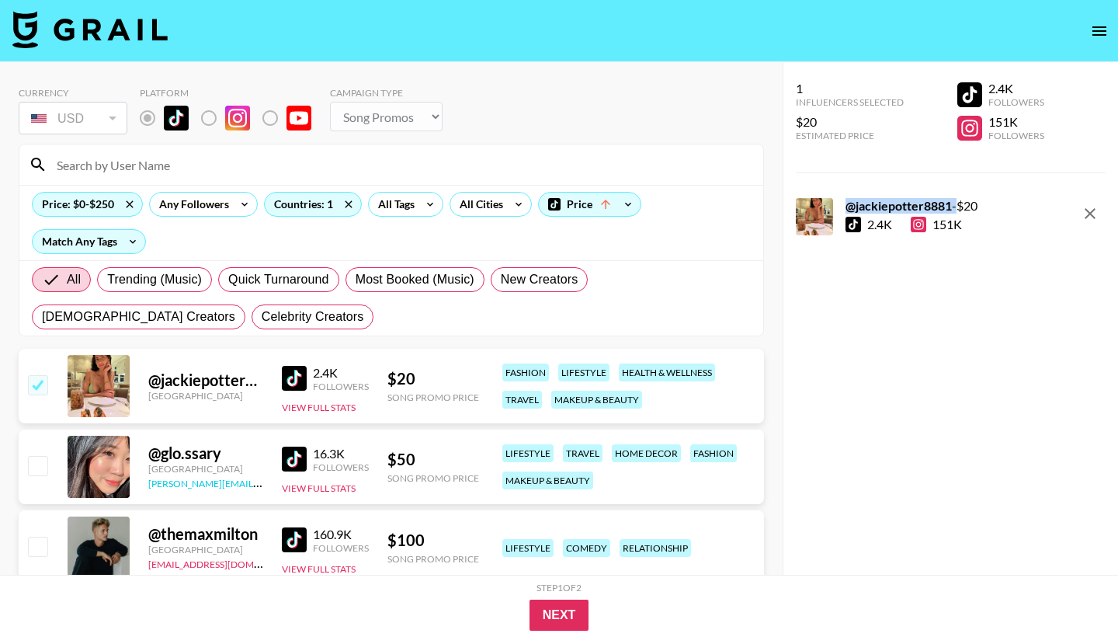
click at [236, 484] on link "[PERSON_NAME][EMAIL_ADDRESS][PERSON_NAME][DOMAIN_NAME]" at bounding box center [300, 481] width 304 height 15
